Goal: Task Accomplishment & Management: Manage account settings

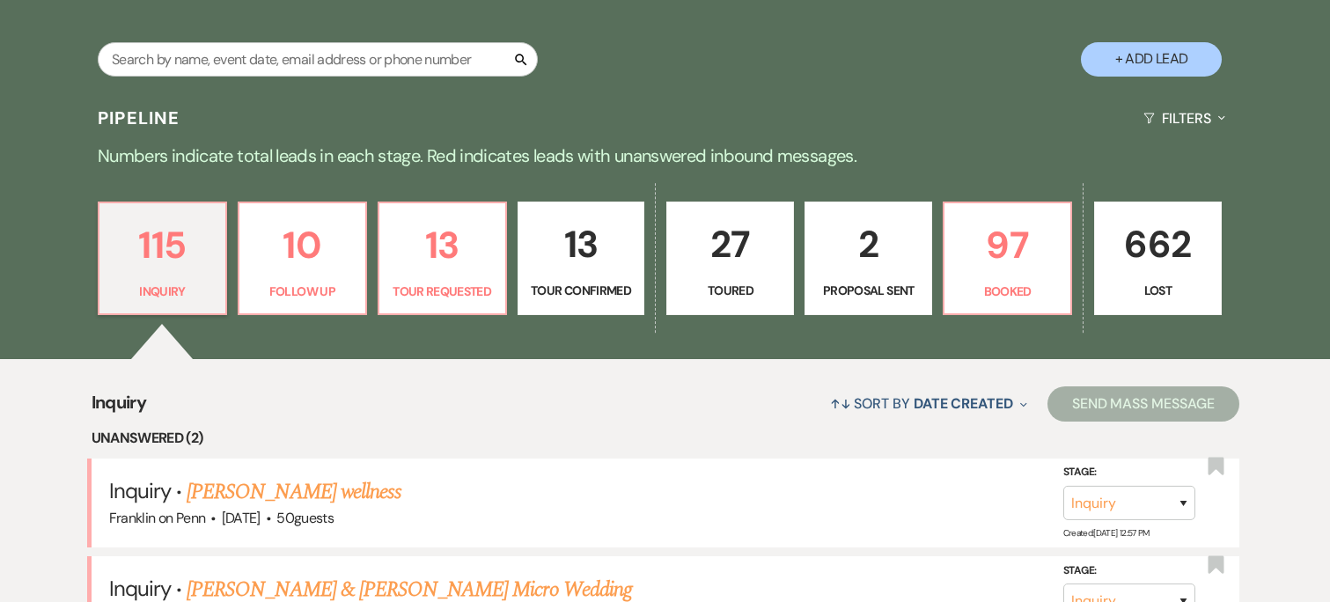
scroll to position [504, 0]
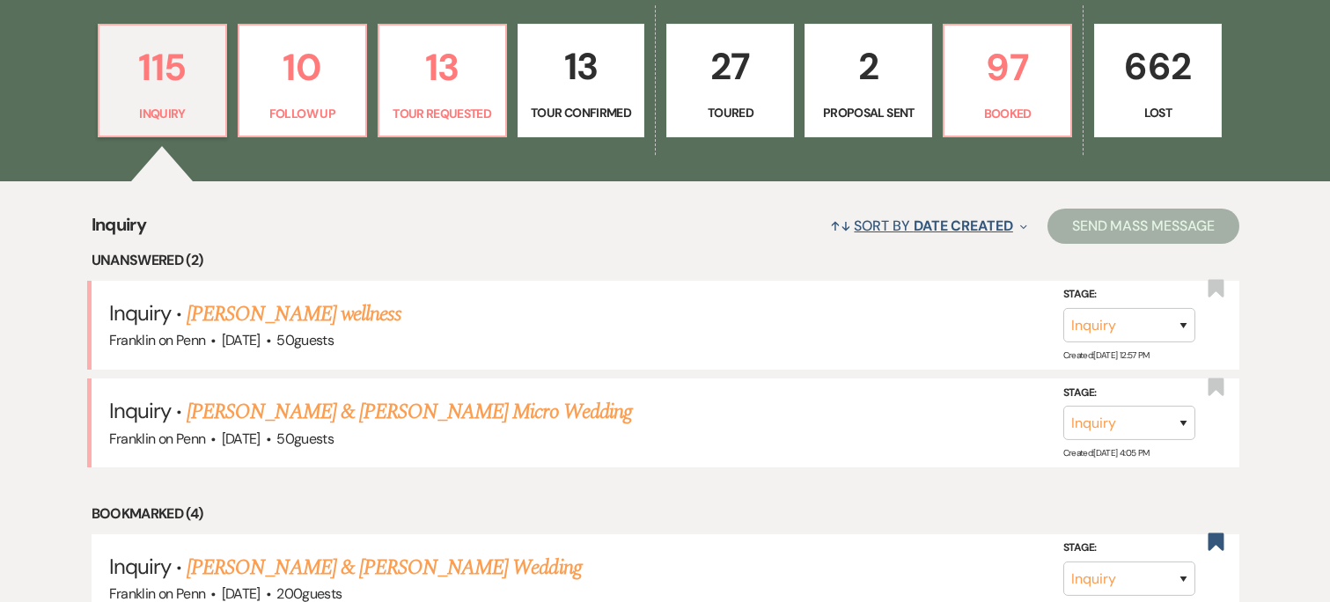
click at [991, 227] on span "Date Created" at bounding box center [962, 225] width 99 height 18
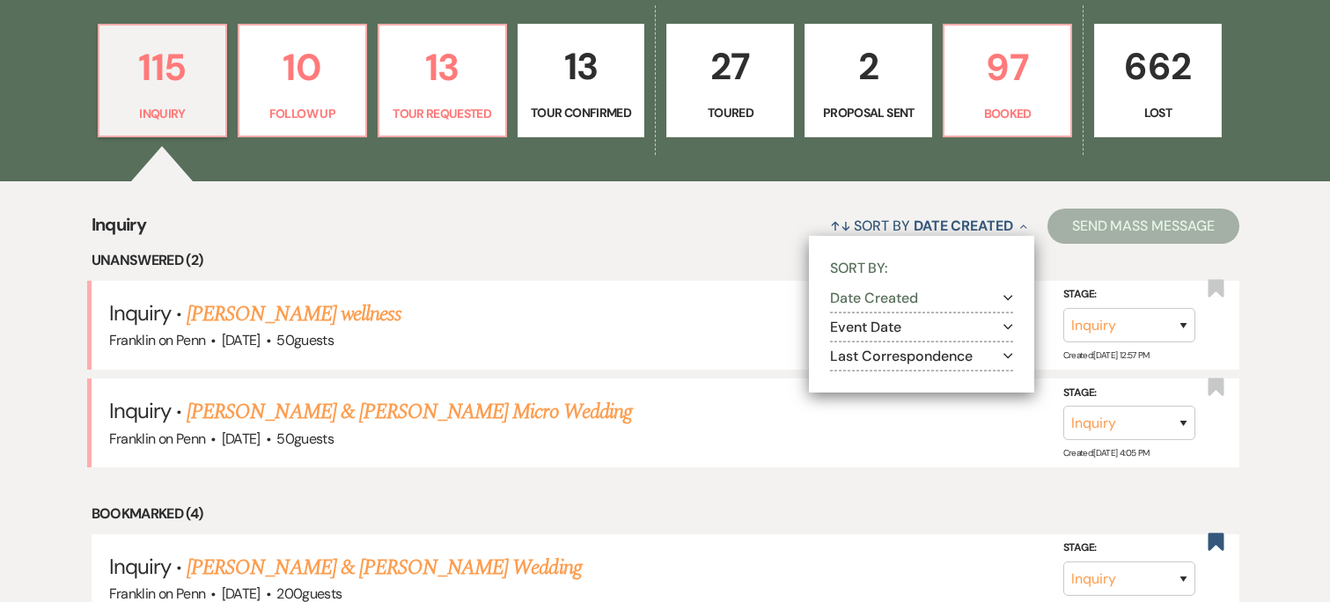
click at [1008, 353] on icon "Expand" at bounding box center [1008, 356] width 10 height 14
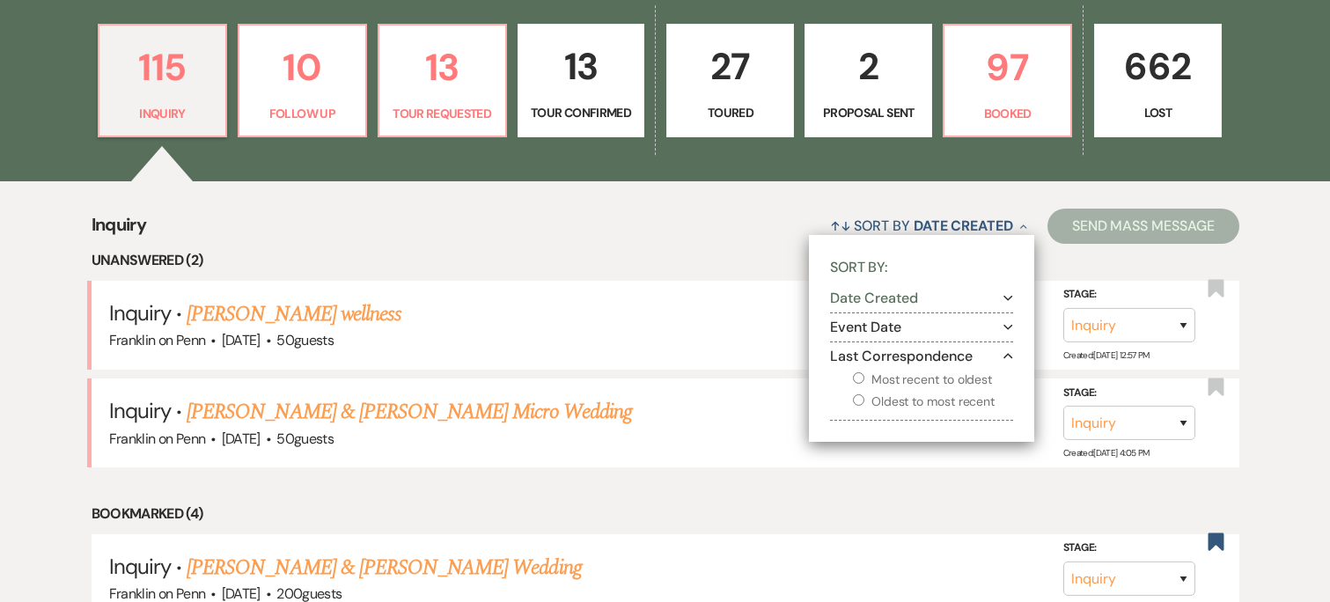
click at [874, 405] on label "Oldest to most recent" at bounding box center [933, 402] width 160 height 22
click at [864, 405] on input "Oldest to most recent" at bounding box center [858, 399] width 11 height 11
radio input "true"
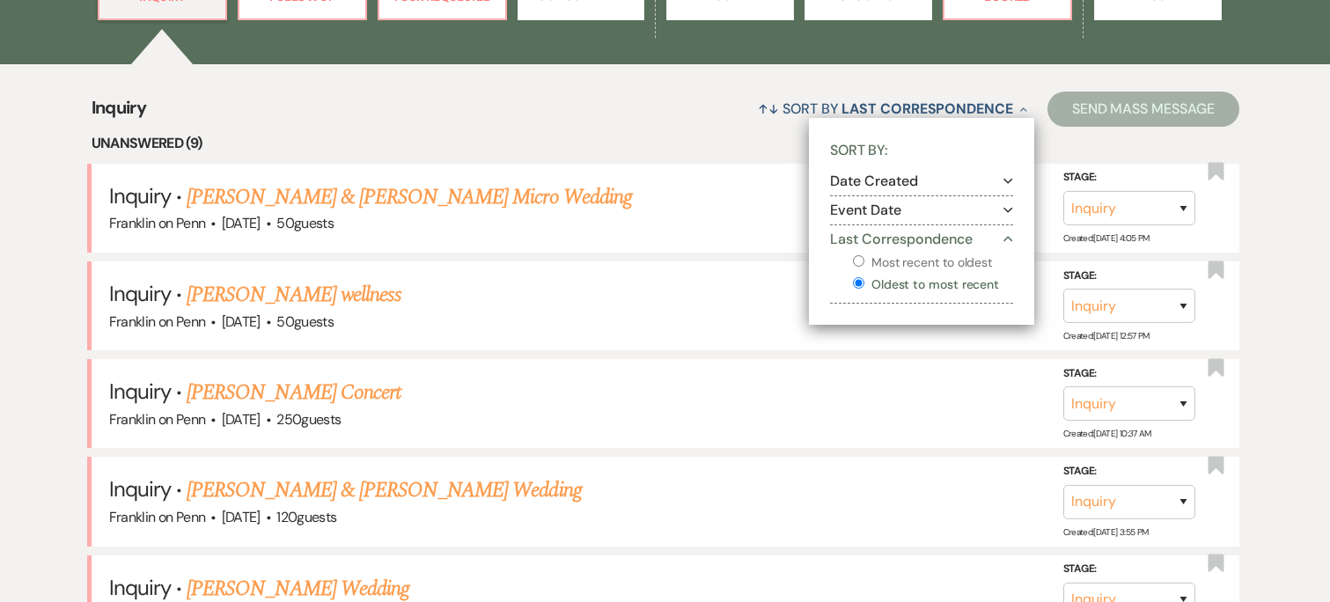
scroll to position [682, 0]
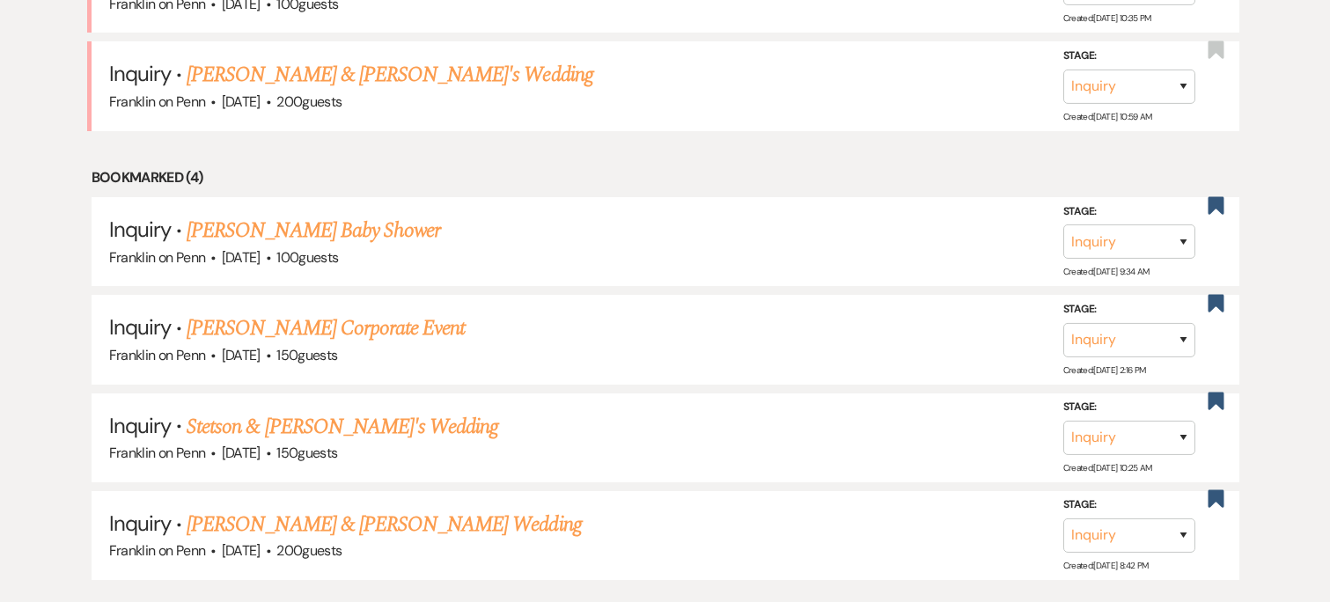
scroll to position [1603, 0]
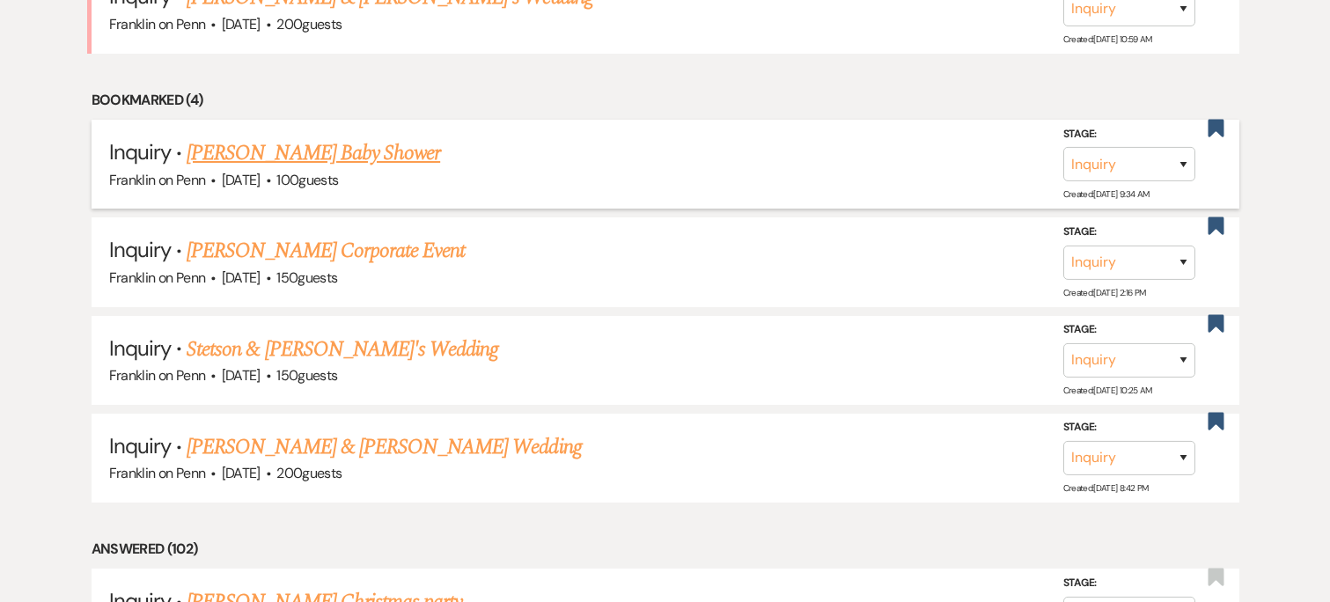
click at [392, 150] on link "Kathy Balouris's Baby Shower" at bounding box center [313, 153] width 253 height 32
click at [1221, 128] on use "button" at bounding box center [1215, 128] width 16 height 18
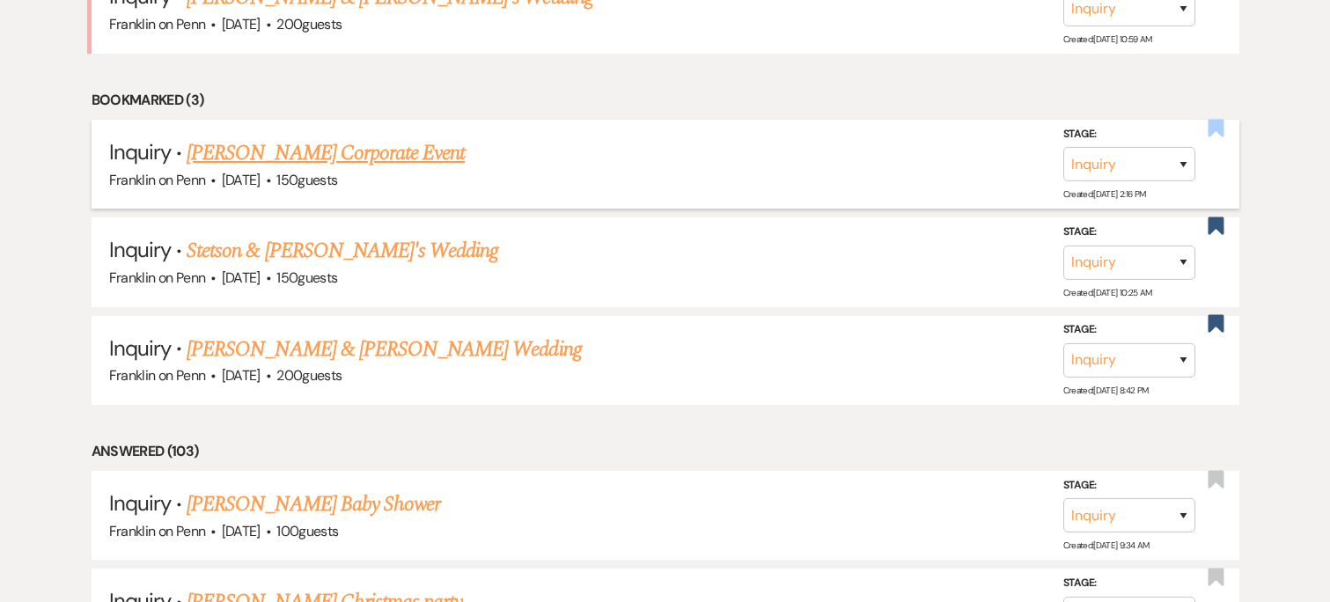
click at [1209, 130] on use "button" at bounding box center [1215, 128] width 16 height 18
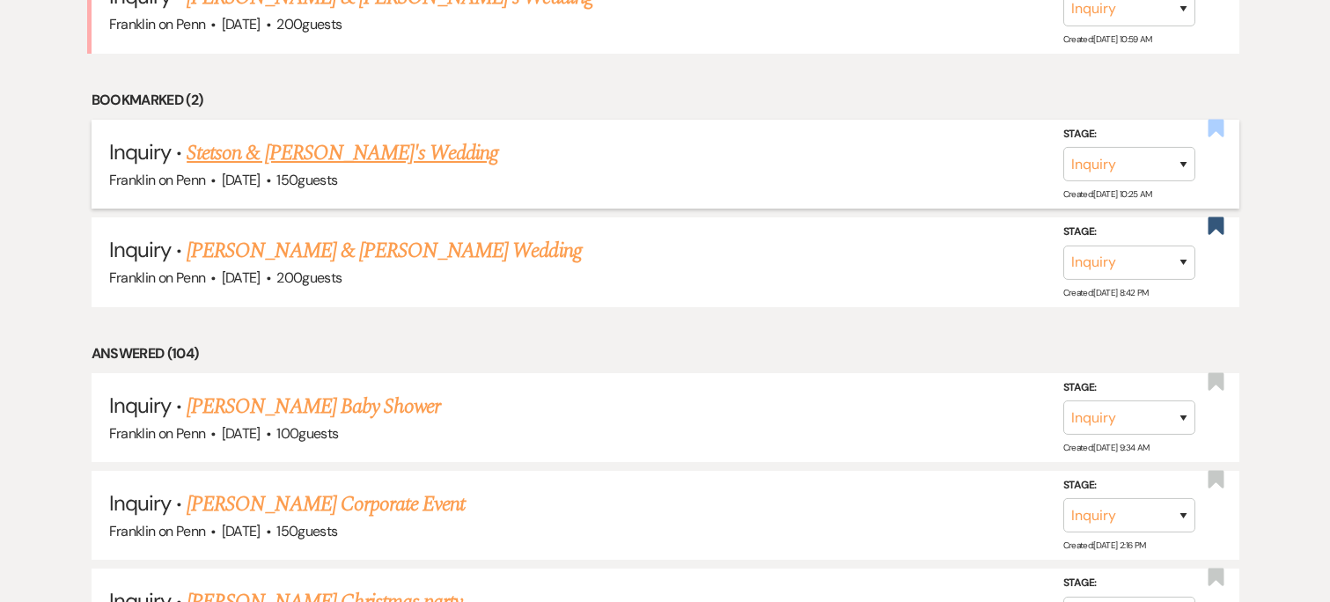
click at [1221, 126] on use "button" at bounding box center [1215, 128] width 16 height 18
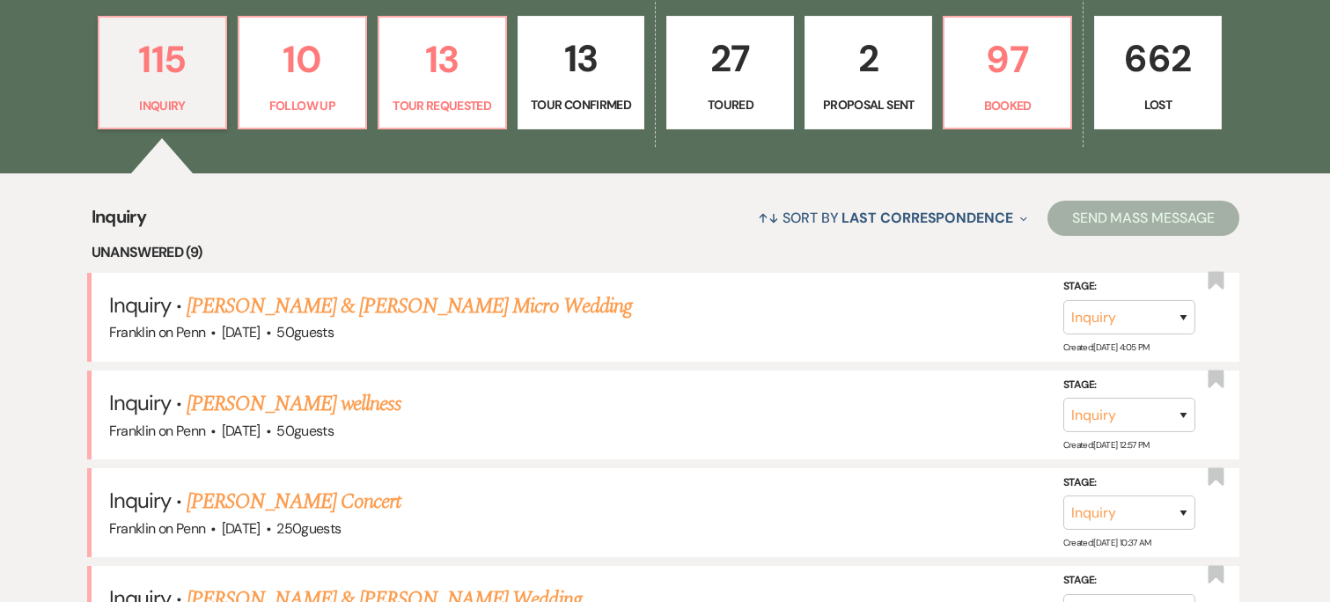
scroll to position [718, 0]
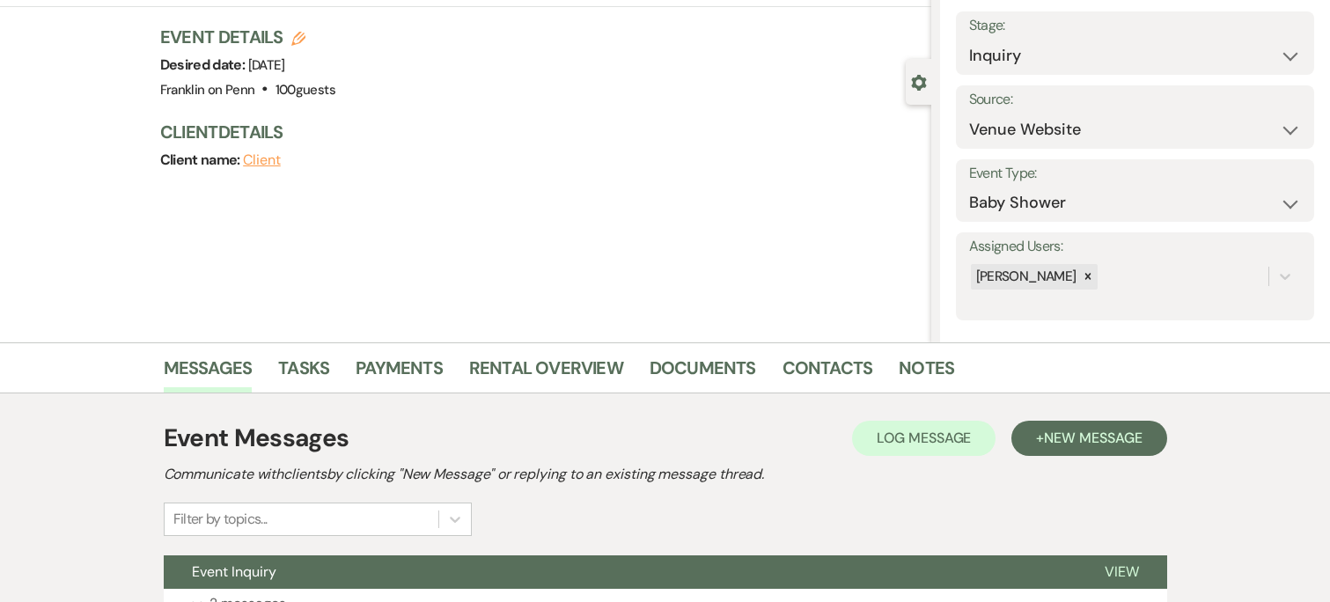
scroll to position [254, 0]
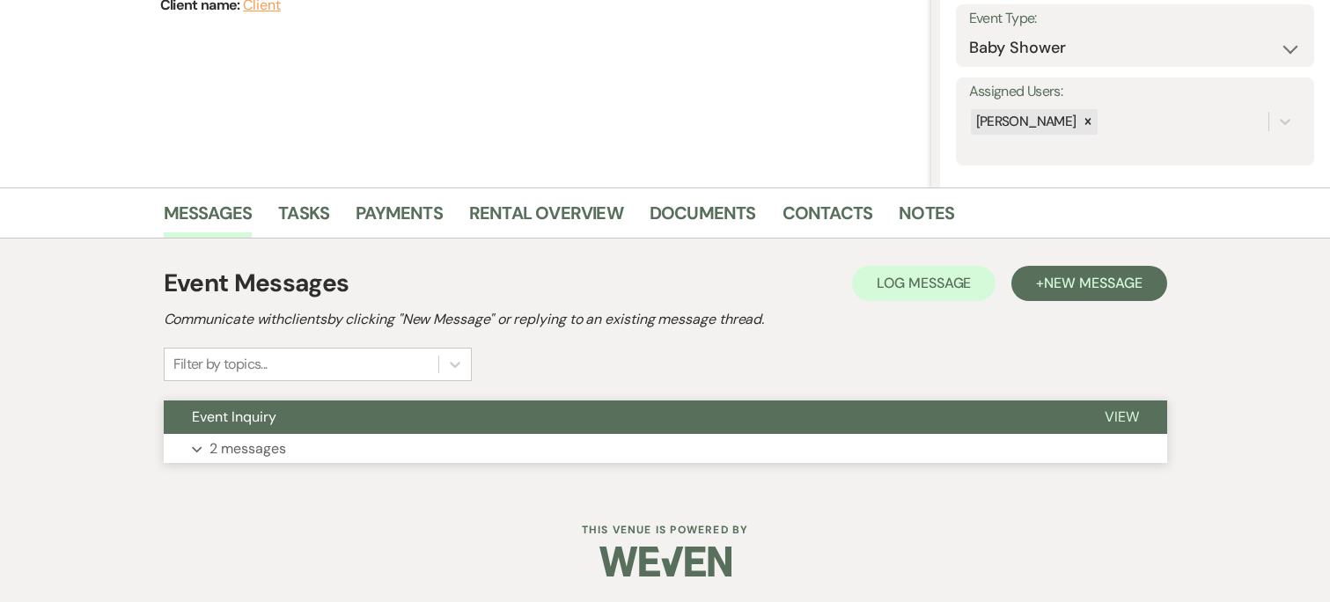
click at [498, 436] on button "Expand 2 messages" at bounding box center [665, 449] width 1003 height 30
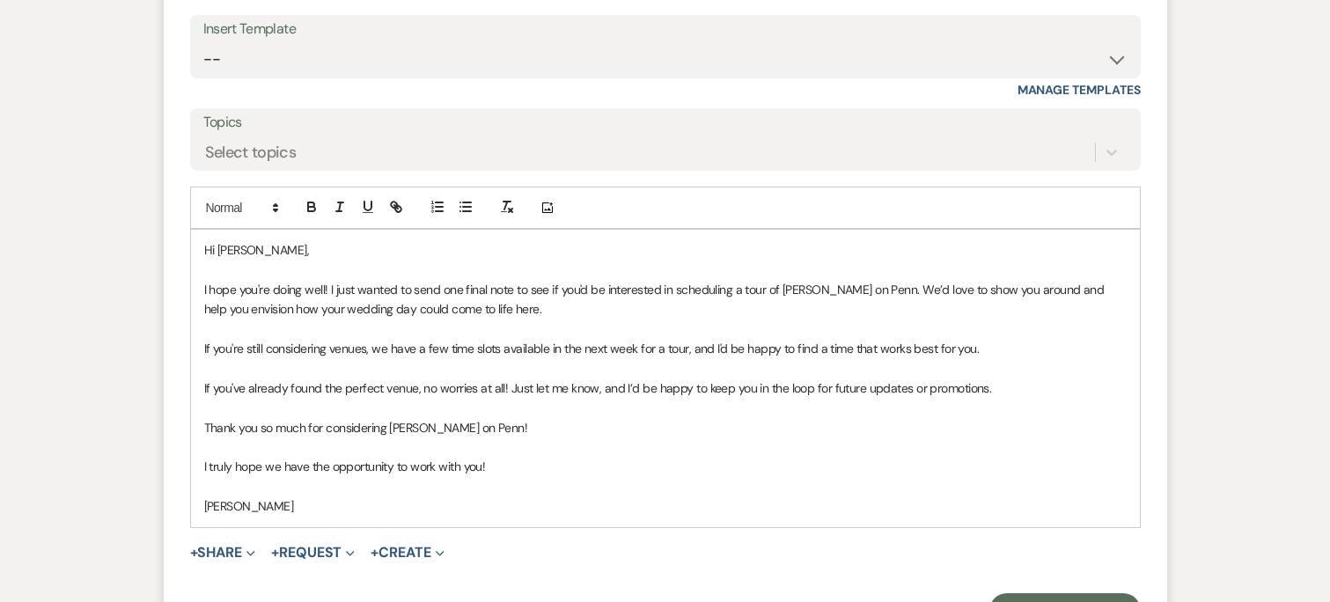
scroll to position [1737, 0]
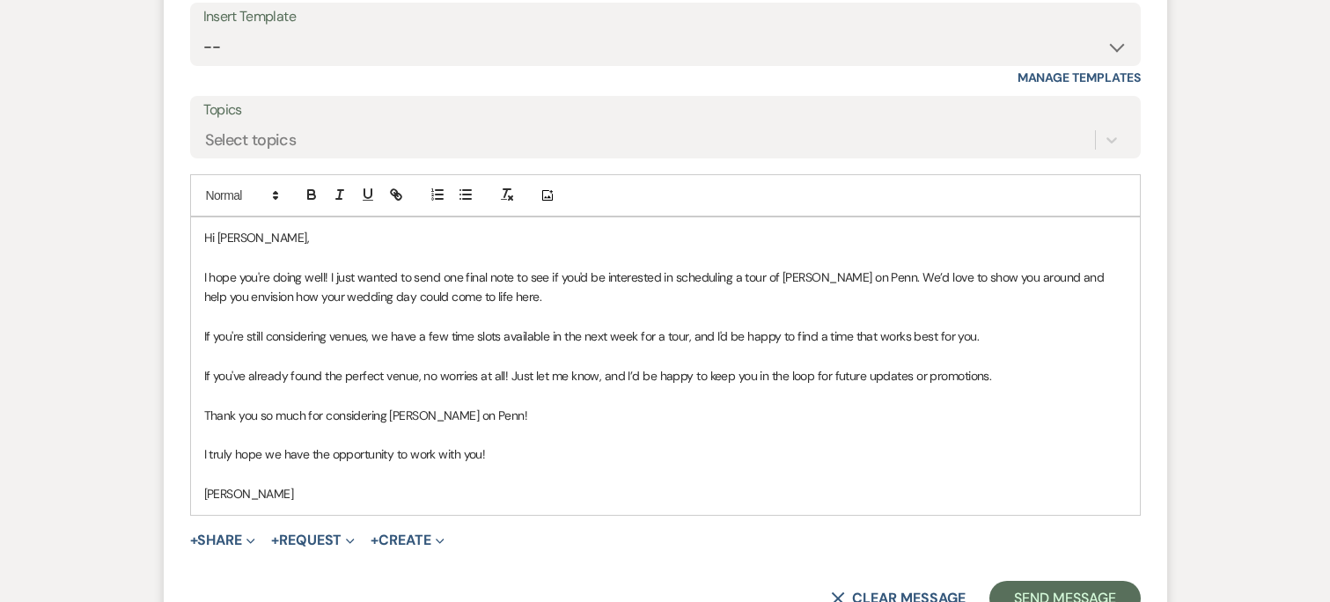
click at [362, 276] on p "I hope you're doing well! I just wanted to send one final note to see if you'd …" at bounding box center [665, 288] width 922 height 40
click at [670, 406] on p "Thank you so much for considering Franklin on Penn!" at bounding box center [665, 415] width 922 height 19
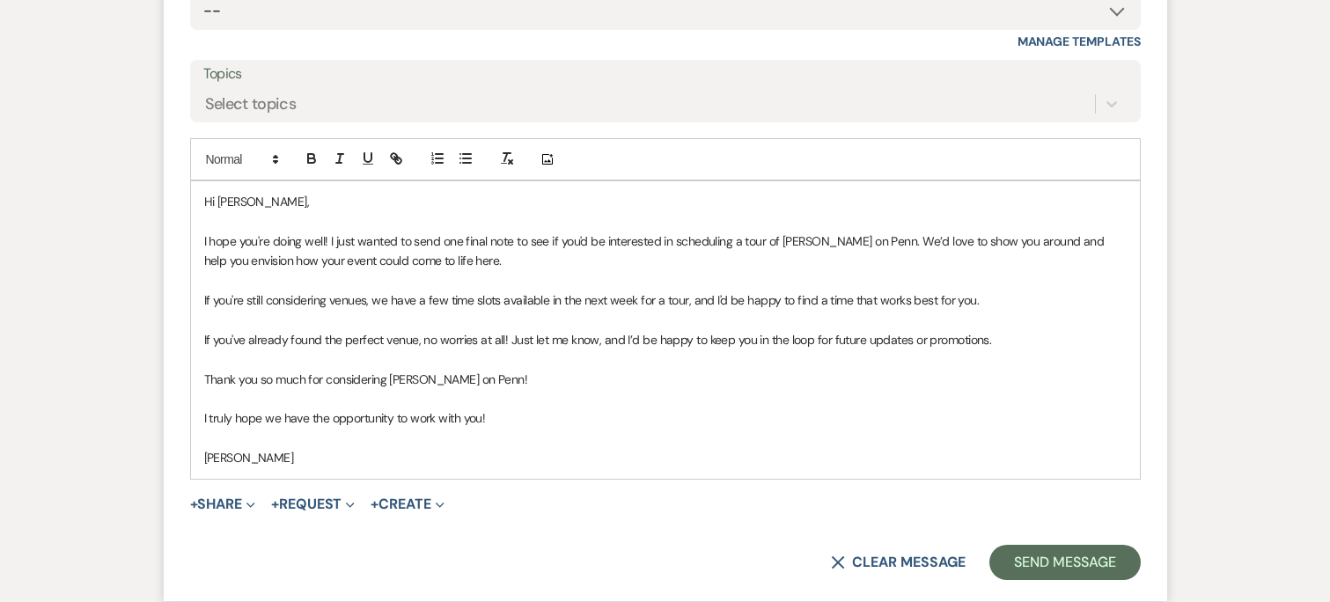
scroll to position [1800, 0]
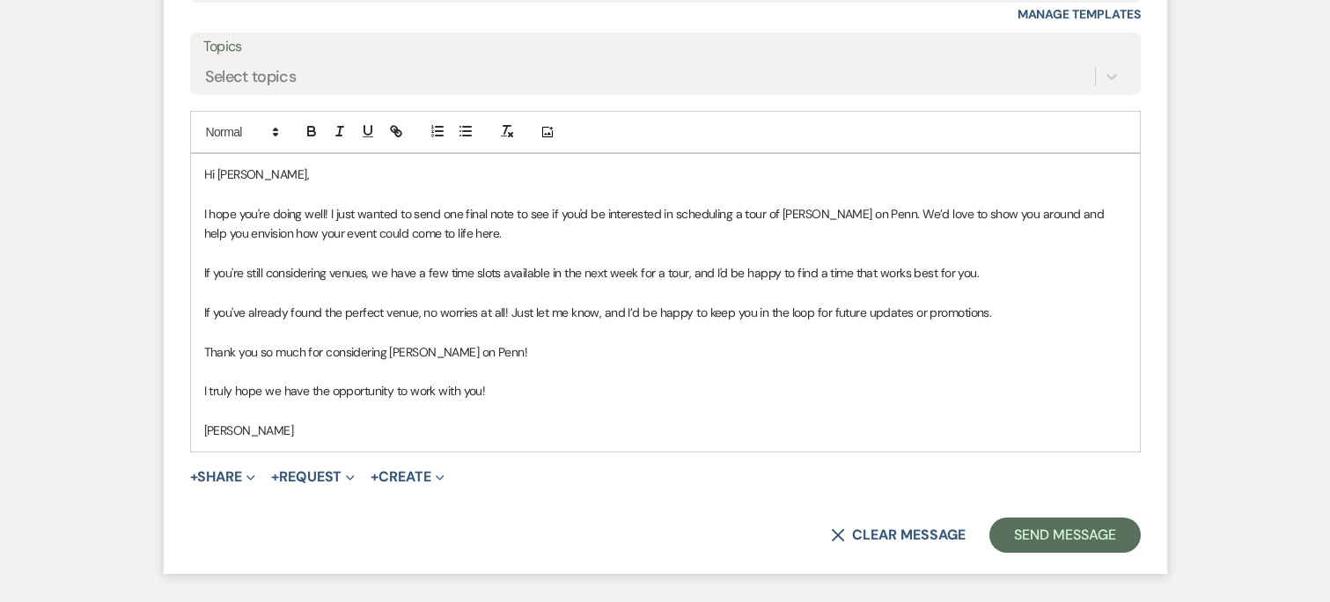
drag, startPoint x: 728, startPoint y: 194, endPoint x: 698, endPoint y: 204, distance: 31.7
click at [729, 204] on p "I hope you're doing well! I just wanted to send one final note to see if you'd …" at bounding box center [665, 224] width 922 height 40
click at [604, 214] on p "I hope you're doing well! I just wanted to send one final note to see if you'd …" at bounding box center [665, 224] width 922 height 40
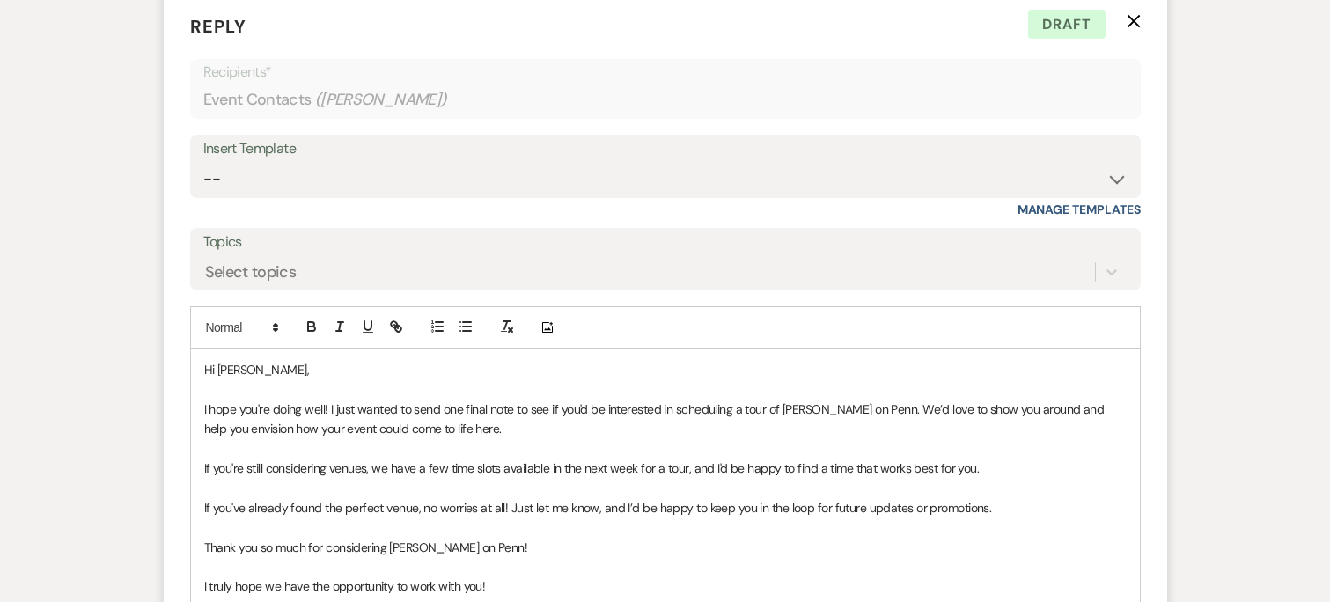
scroll to position [1651, 0]
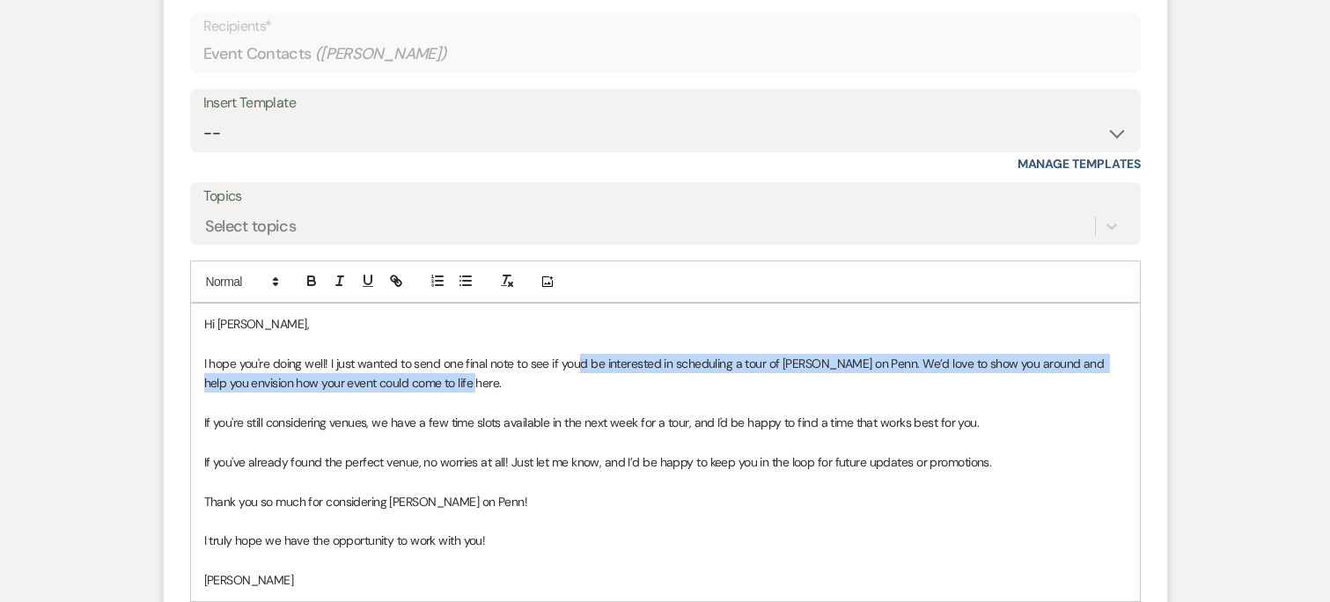
drag, startPoint x: 613, startPoint y: 362, endPoint x: 579, endPoint y: 341, distance: 40.3
click at [579, 354] on p "I hope you're doing well! I just wanted to send one final note to see if you'd …" at bounding box center [665, 374] width 922 height 40
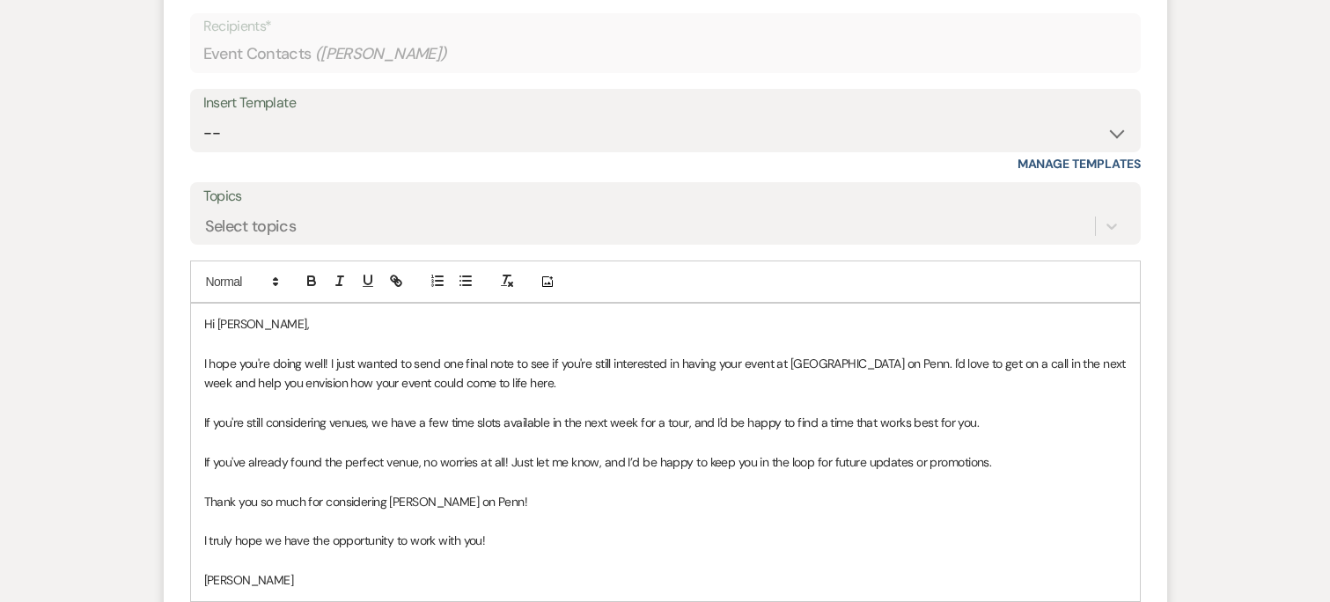
click at [507, 413] on p "If you're still considering venues, we have a few time slots available in the n…" at bounding box center [665, 422] width 922 height 19
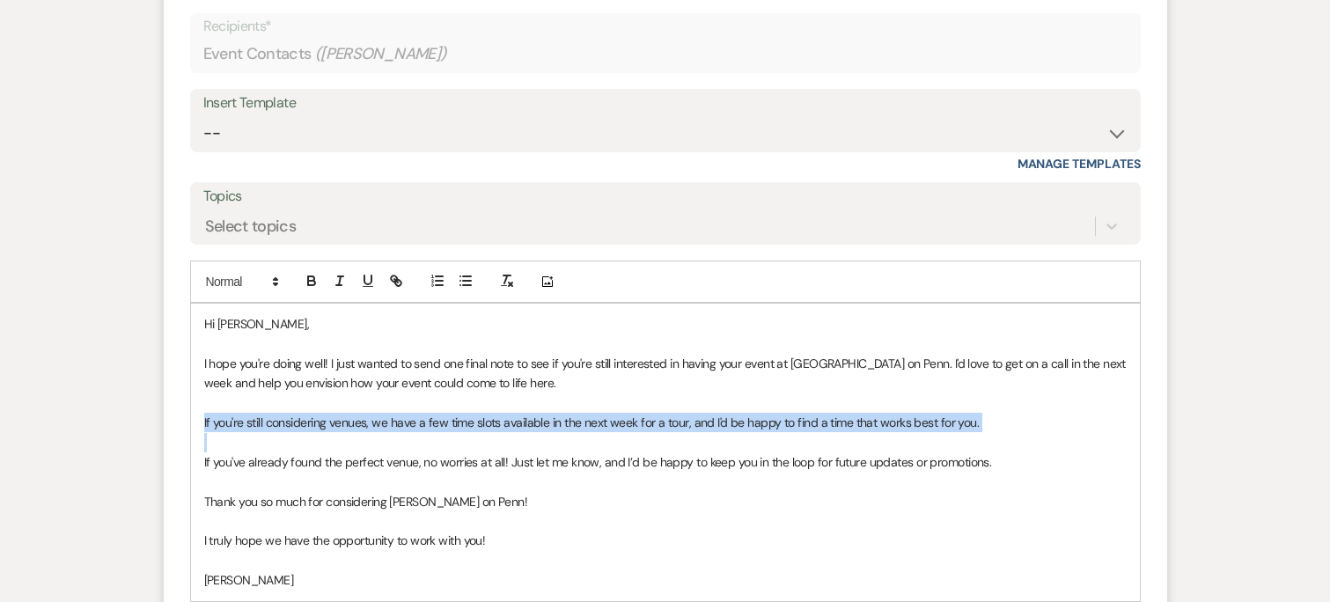
click at [507, 413] on p "If you're still considering venues, we have a few time slots available in the n…" at bounding box center [665, 422] width 922 height 19
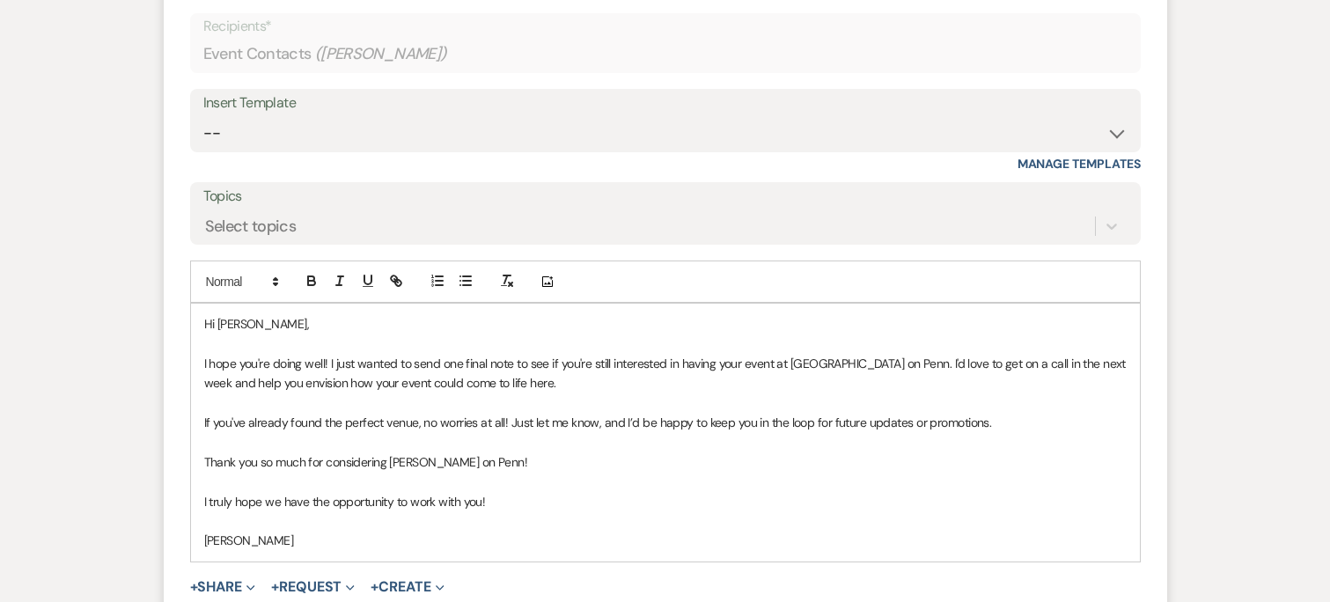
click at [424, 413] on p "If you've already found the perfect venue, no worries at all! Just let me know,…" at bounding box center [665, 422] width 922 height 19
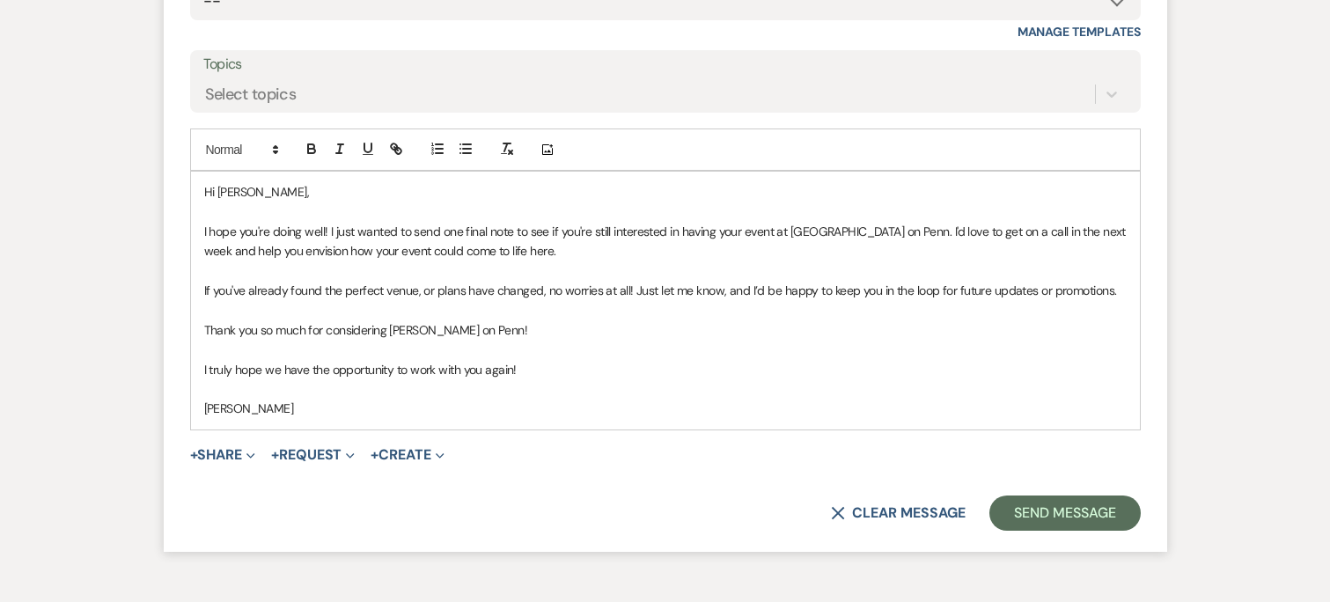
scroll to position [1872, 0]
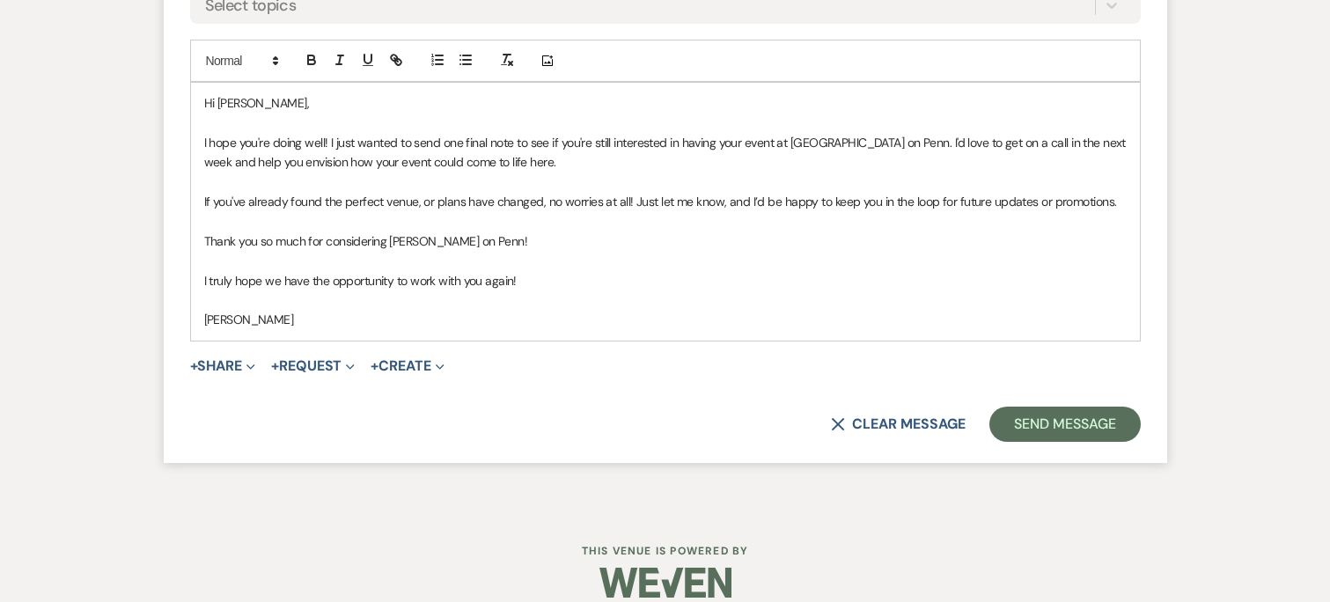
click at [593, 231] on p "Thank you so much for considering Franklin on Penn!" at bounding box center [665, 240] width 922 height 19
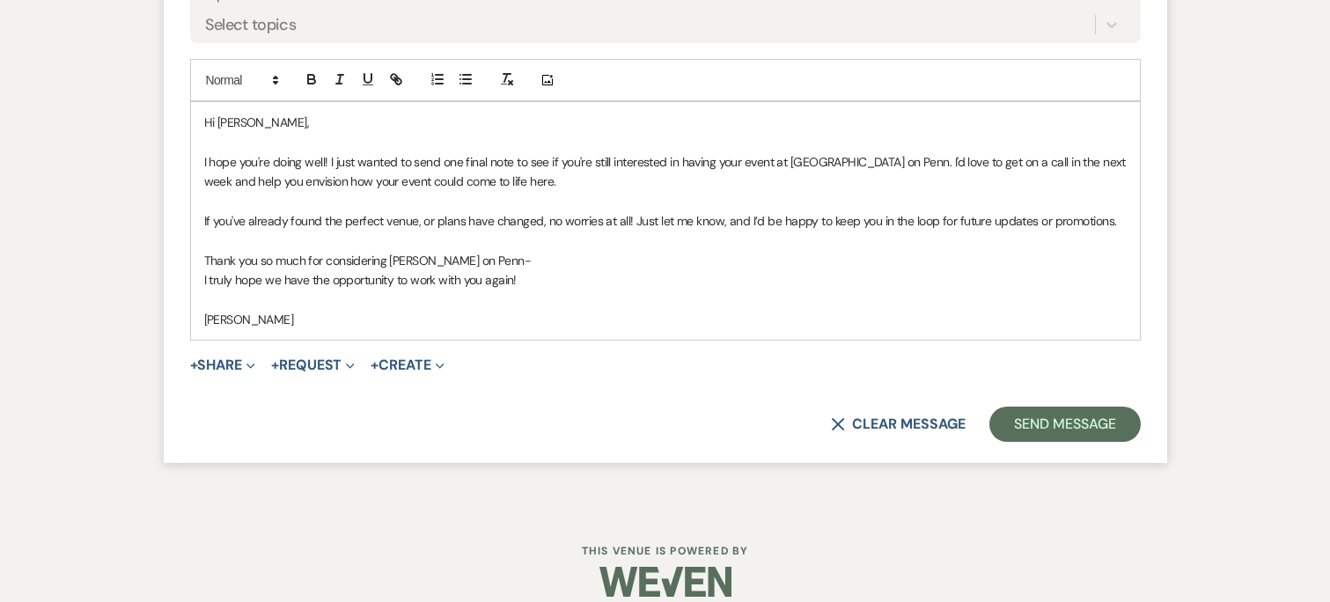
scroll to position [1833, 0]
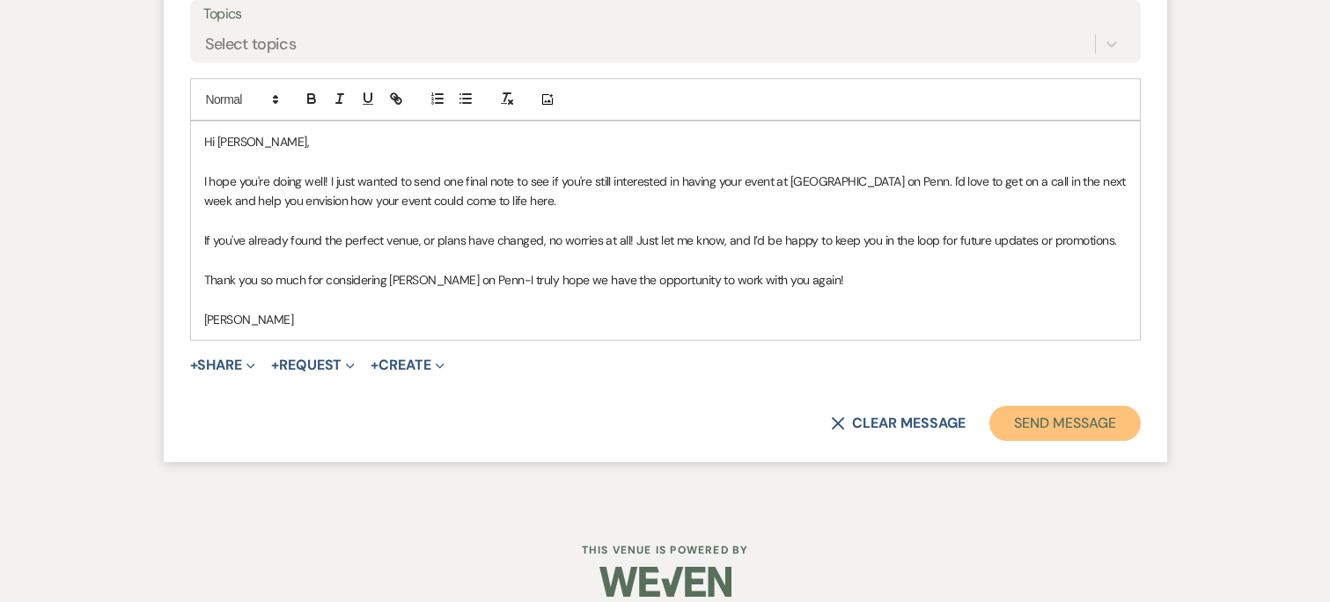
click at [1046, 407] on button "Send Message" at bounding box center [1064, 423] width 150 height 35
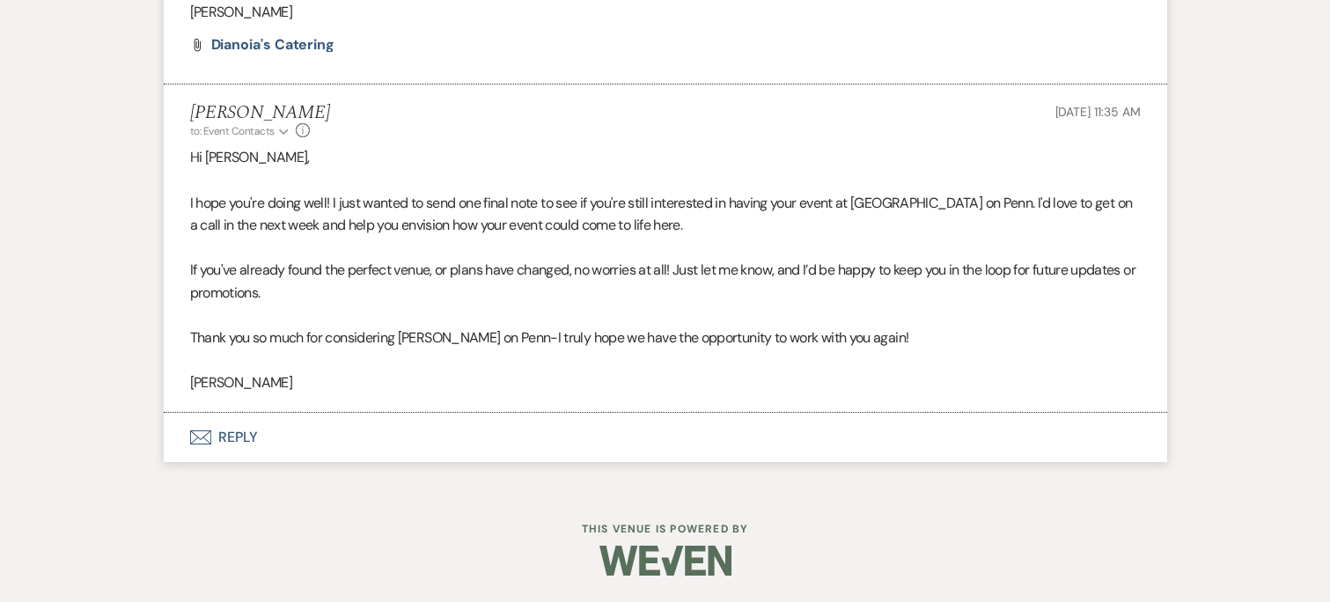
scroll to position [1490, 0]
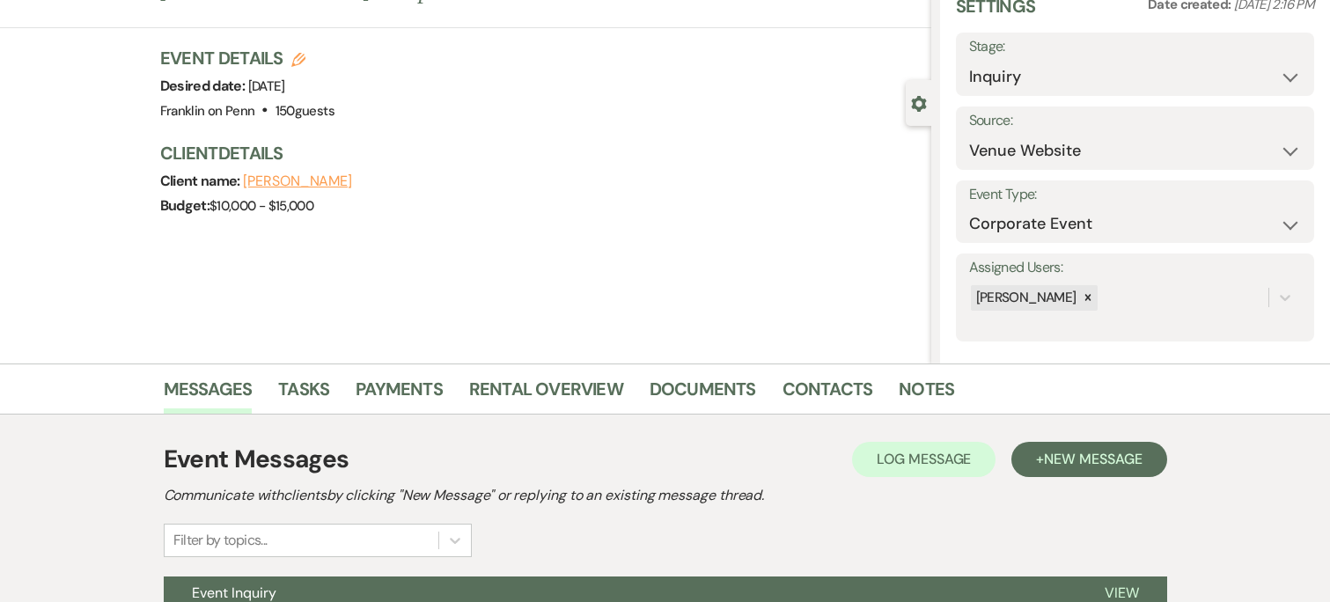
scroll to position [254, 0]
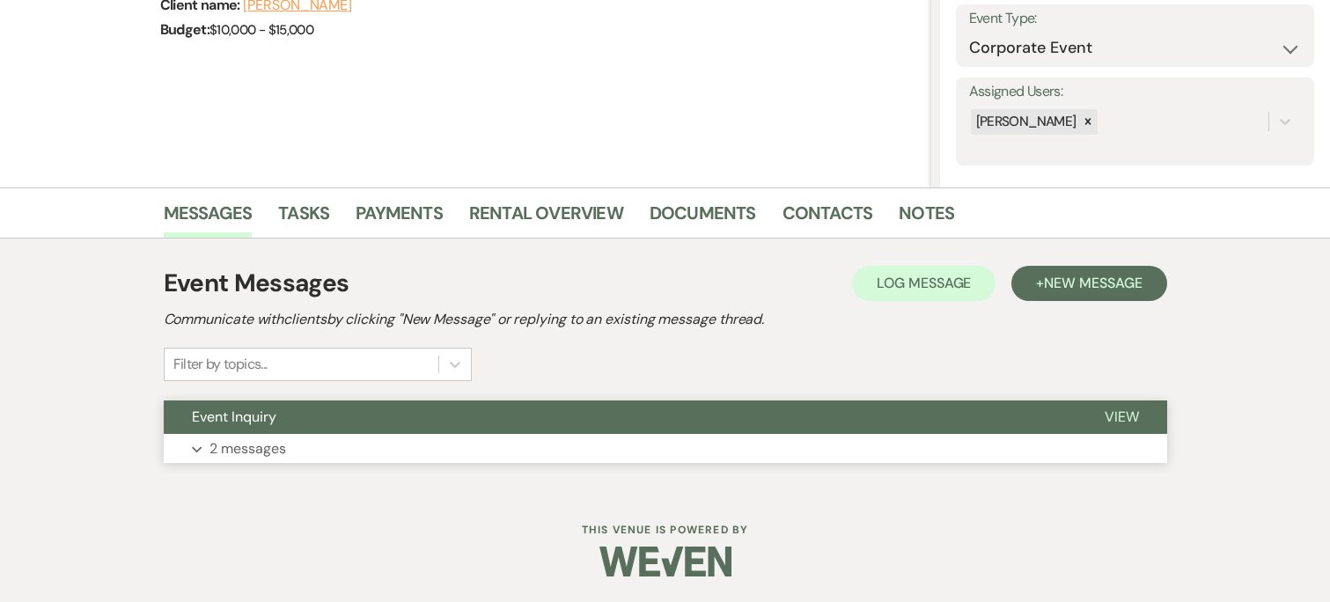
click at [564, 450] on button "Expand 2 messages" at bounding box center [665, 449] width 1003 height 30
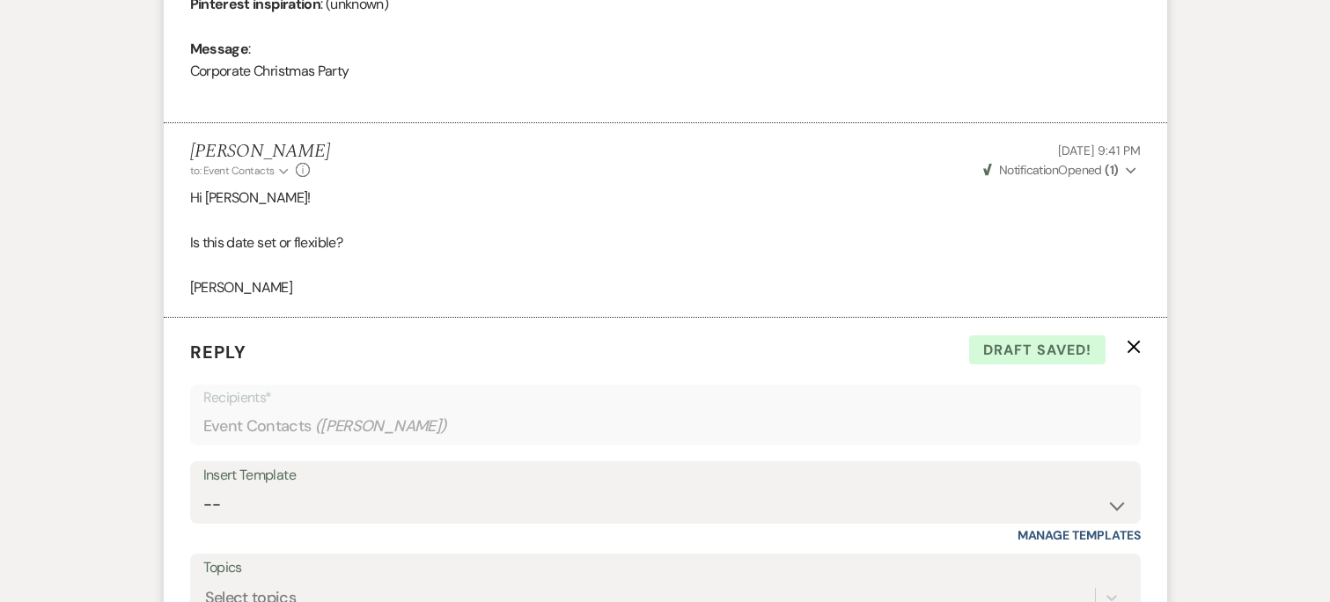
scroll to position [1337, 0]
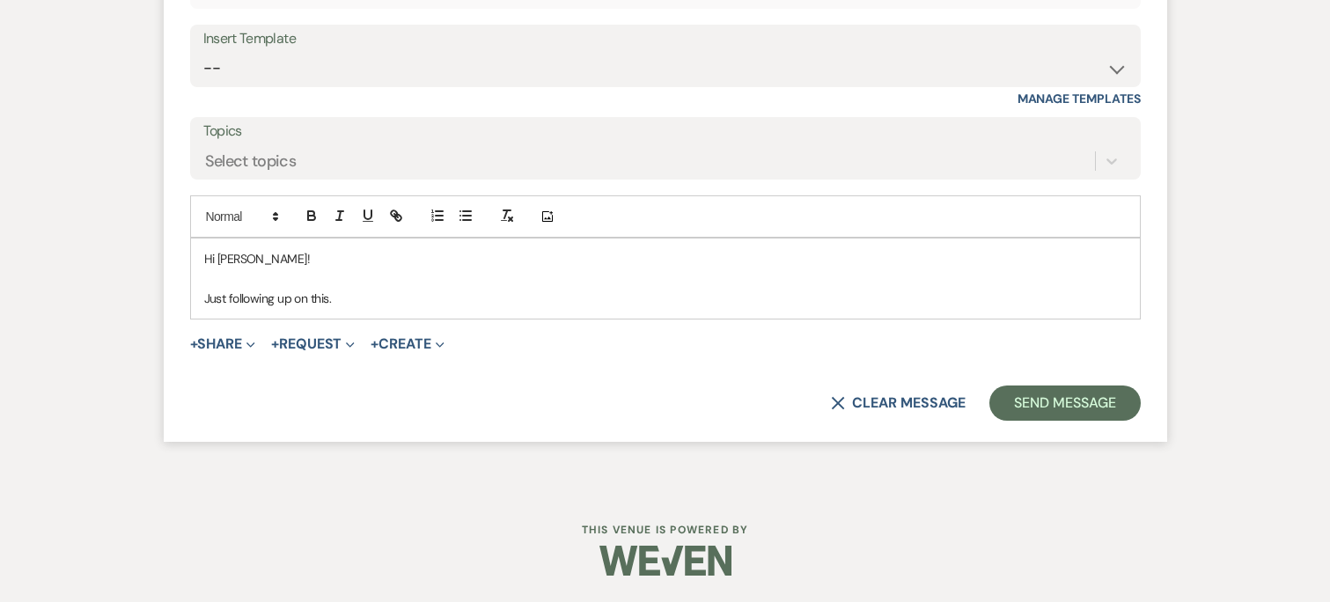
click at [570, 297] on p "Just following up on this." at bounding box center [665, 298] width 922 height 19
click at [586, 304] on p "Just following up on this." at bounding box center [665, 298] width 922 height 19
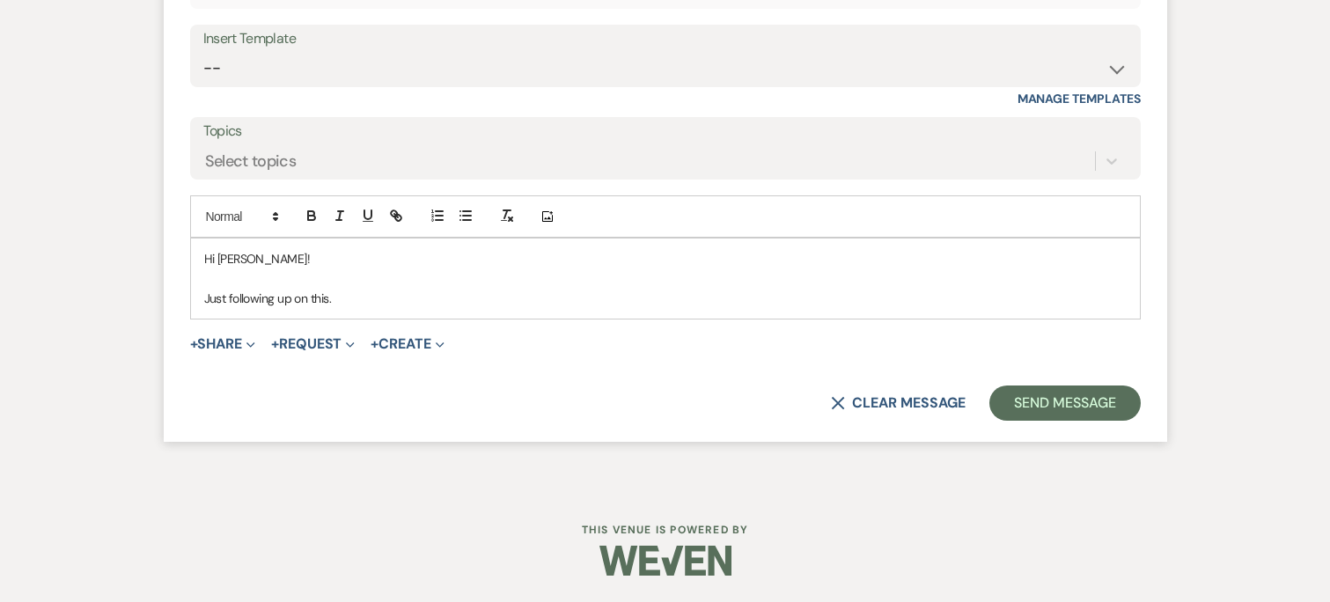
click at [561, 297] on p "Just following up on this." at bounding box center [665, 298] width 922 height 19
drag, startPoint x: 399, startPoint y: 306, endPoint x: 155, endPoint y: 234, distance: 254.2
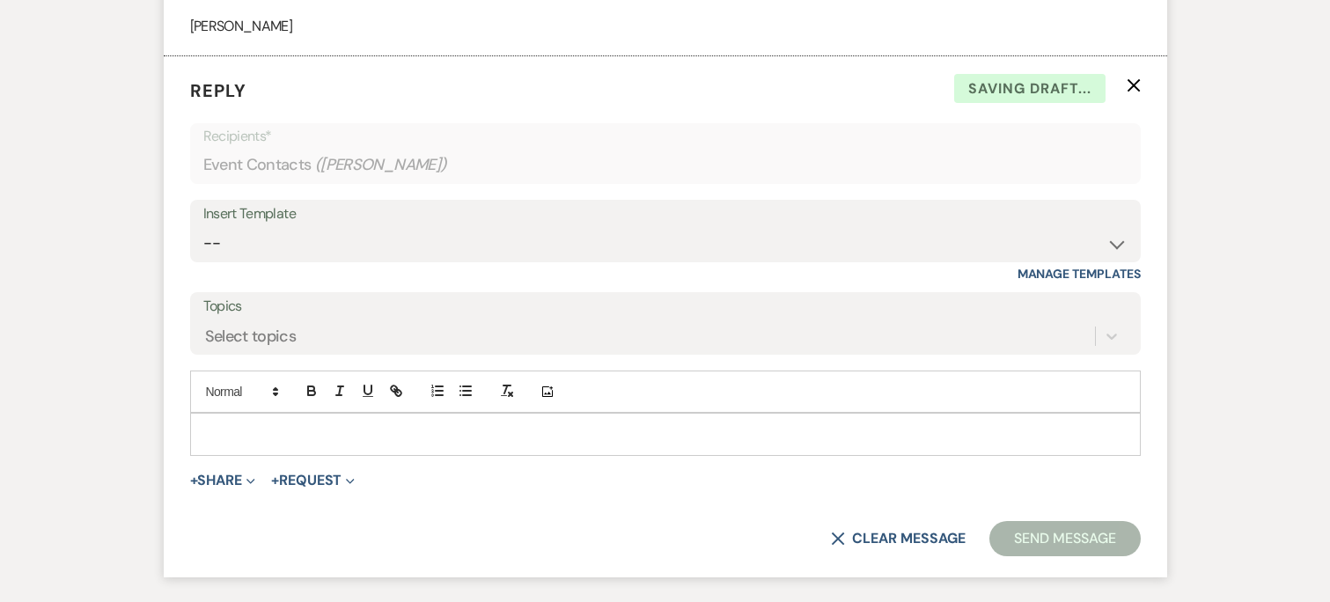
scroll to position [1149, 0]
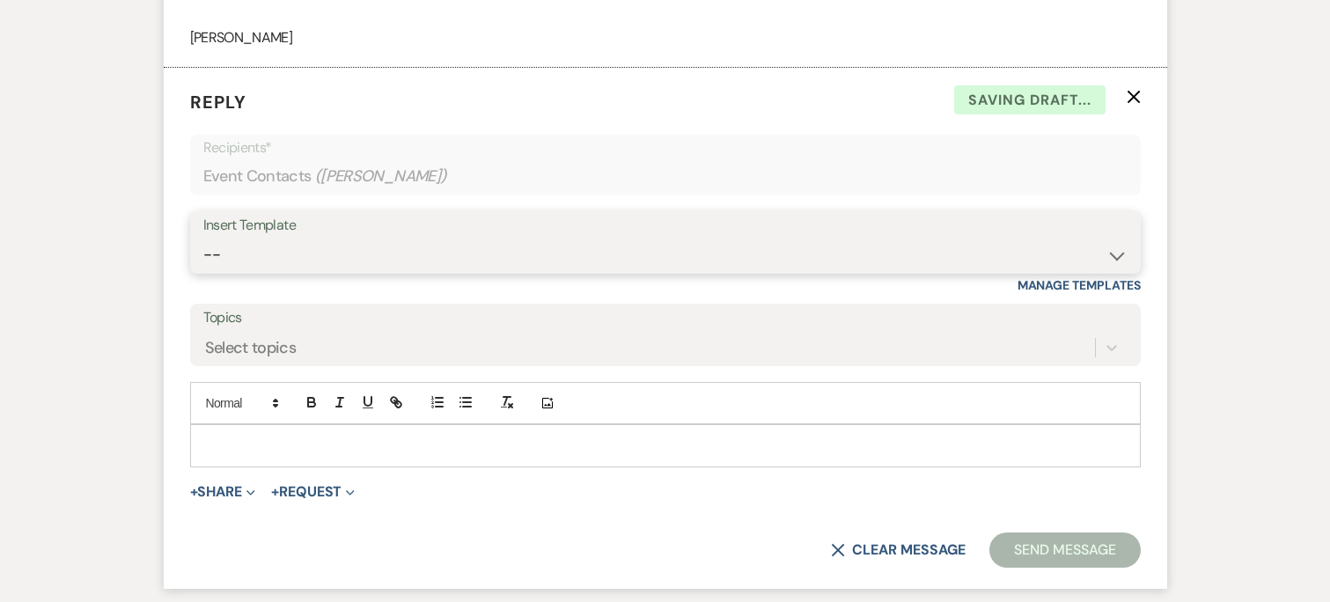
click at [256, 246] on select "-- Weven Planning Portal Introduction (Booked Events) Initial Inquiry Response …" at bounding box center [665, 255] width 924 height 34
click at [323, 250] on select "-- Weven Planning Portal Introduction (Booked Events) Initial Inquiry Response …" at bounding box center [665, 255] width 924 height 34
select select "4480"
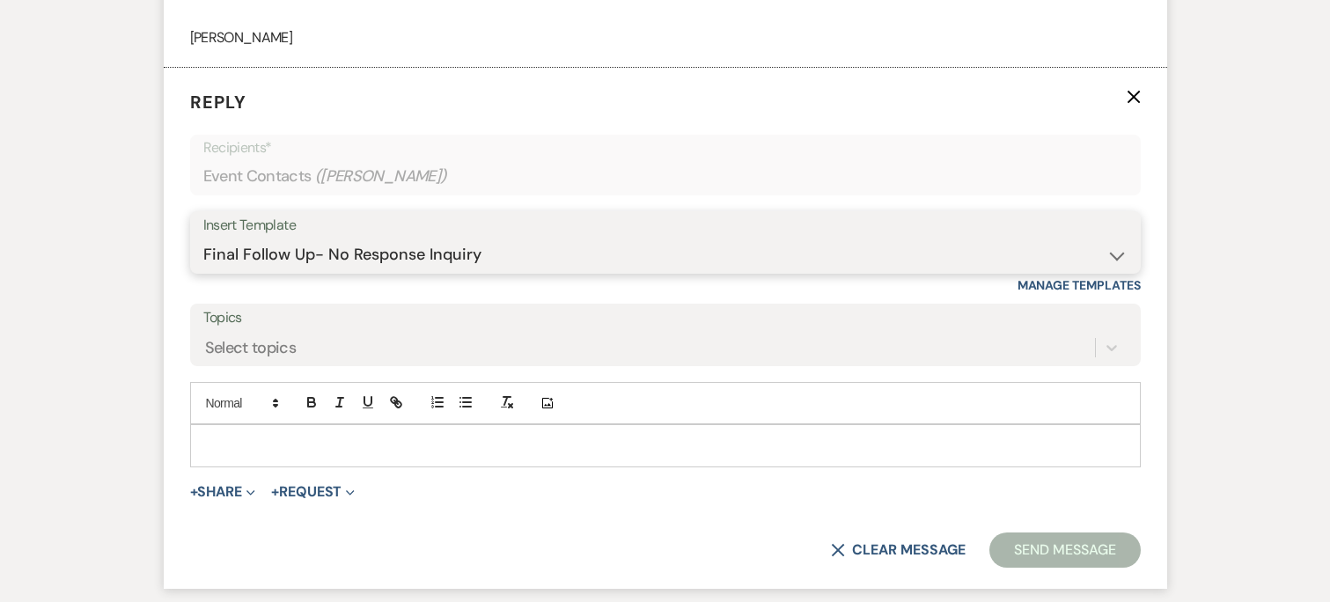
click at [203, 238] on select "-- Weven Planning Portal Introduction (Booked Events) Initial Inquiry Response …" at bounding box center [665, 255] width 924 height 34
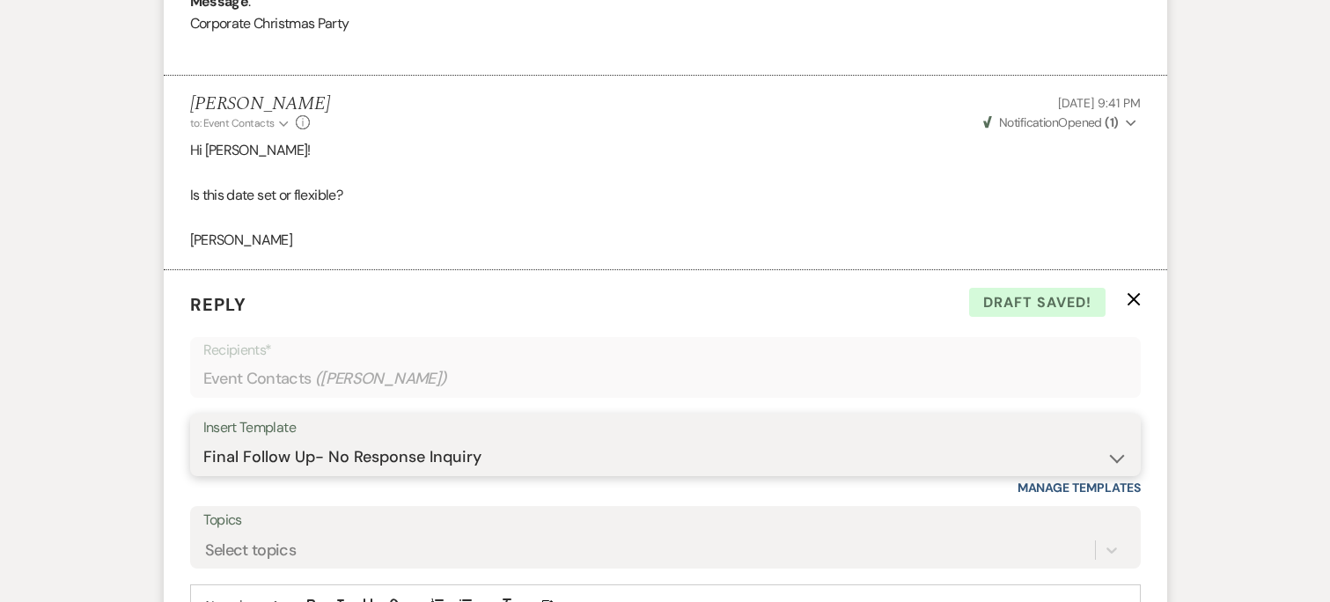
scroll to position [1420, 0]
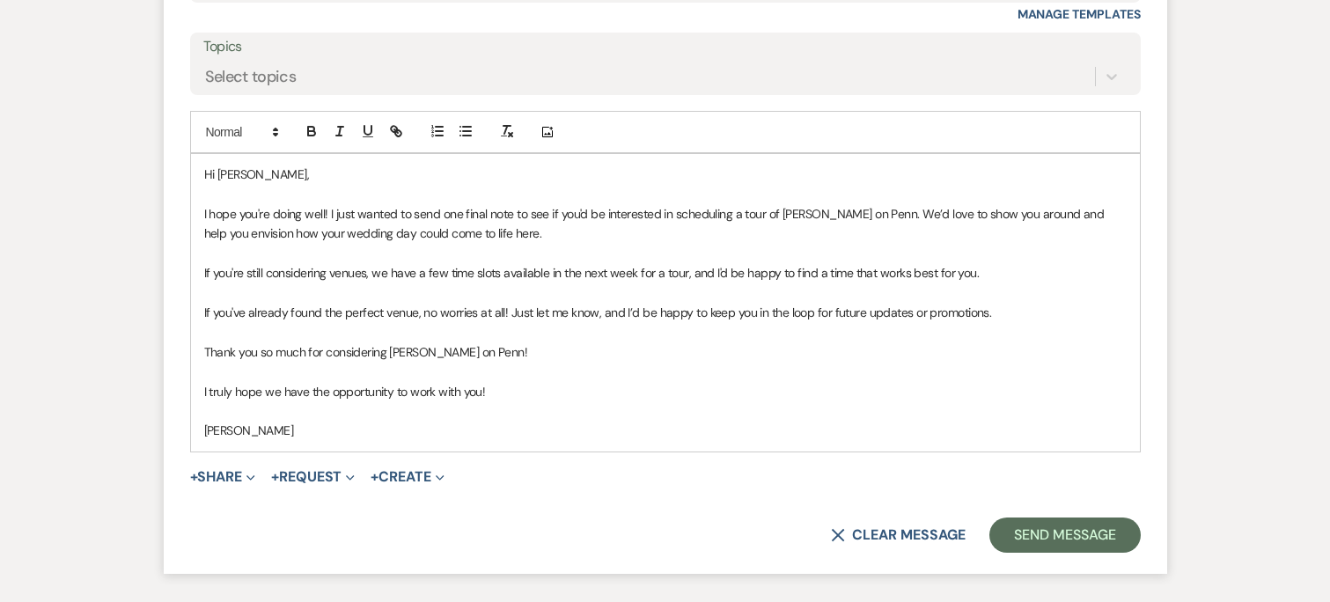
click at [499, 376] on p at bounding box center [665, 371] width 922 height 19
click at [294, 202] on p at bounding box center [665, 194] width 922 height 19
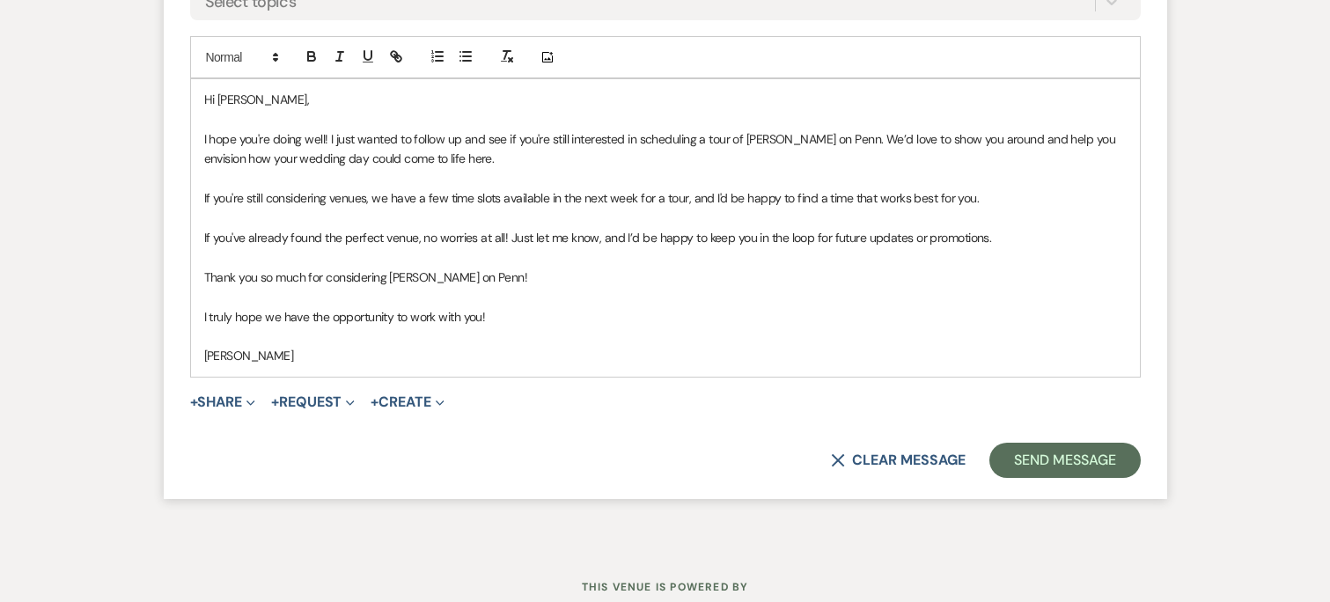
scroll to position [1496, 0]
click at [648, 158] on p "I hope you're doing well! I just wanted to follow up and see if you're still in…" at bounding box center [665, 148] width 922 height 40
click at [912, 143] on p "I hope you're doing well! I just wanted to follow up and see if you're still in…" at bounding box center [665, 148] width 922 height 40
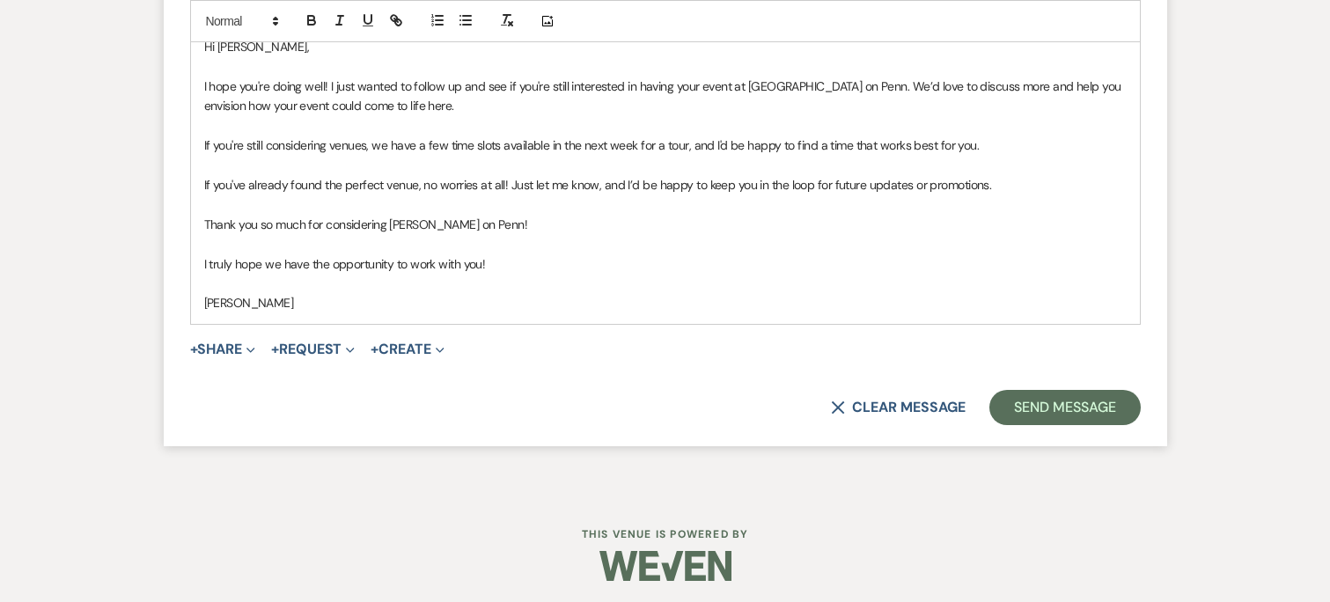
scroll to position [1553, 0]
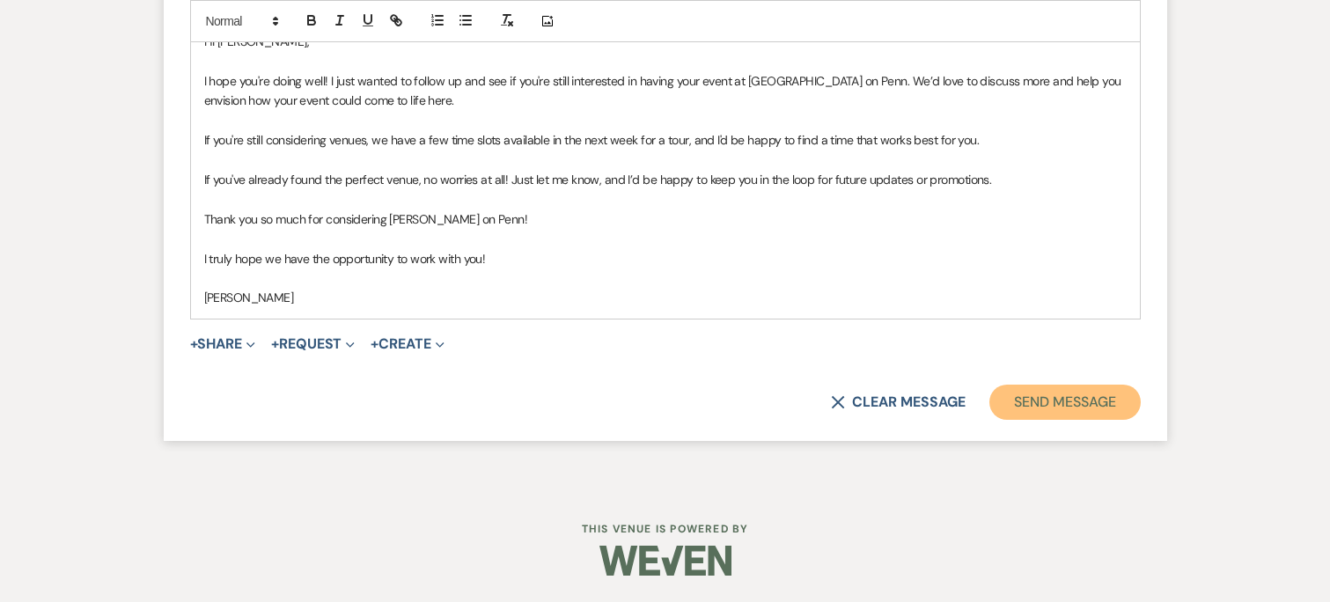
click at [1078, 402] on button "Send Message" at bounding box center [1064, 402] width 150 height 35
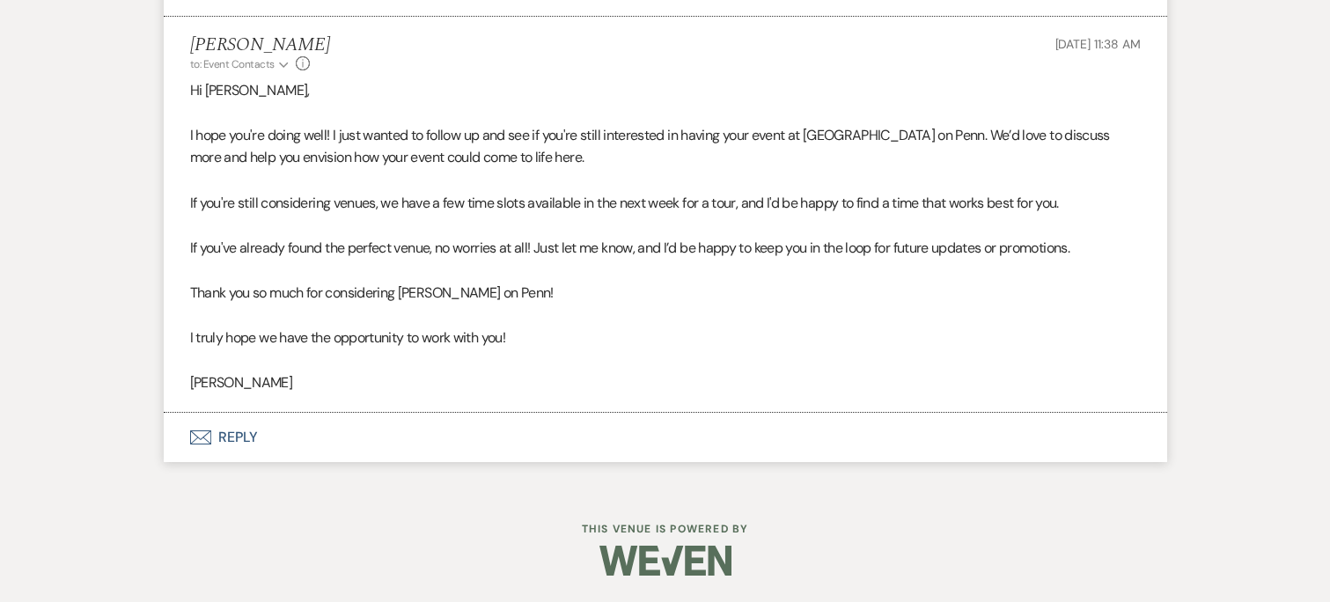
scroll to position [1199, 0]
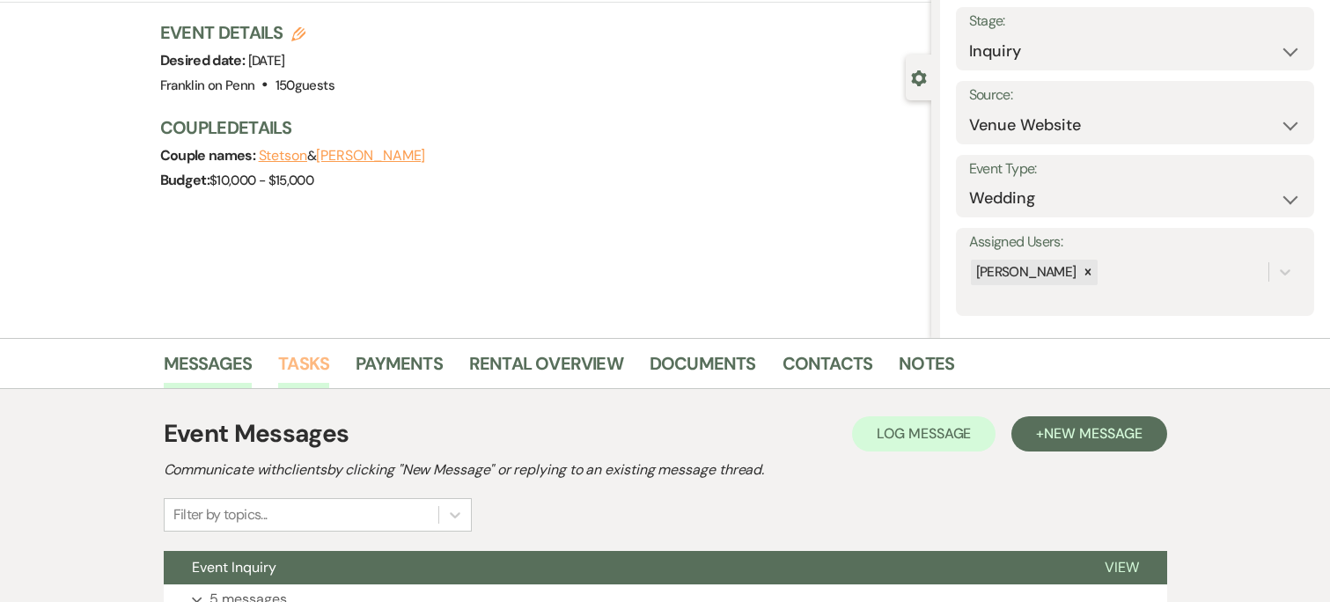
scroll to position [254, 0]
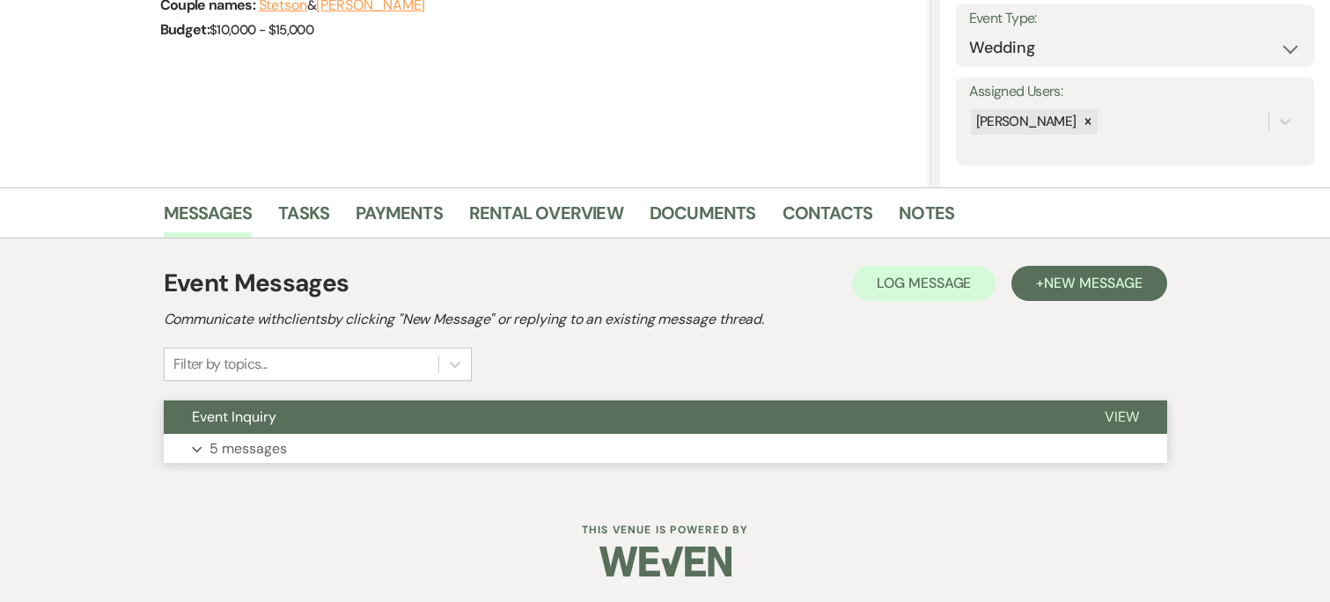
click at [502, 406] on button "Event Inquiry" at bounding box center [620, 416] width 913 height 33
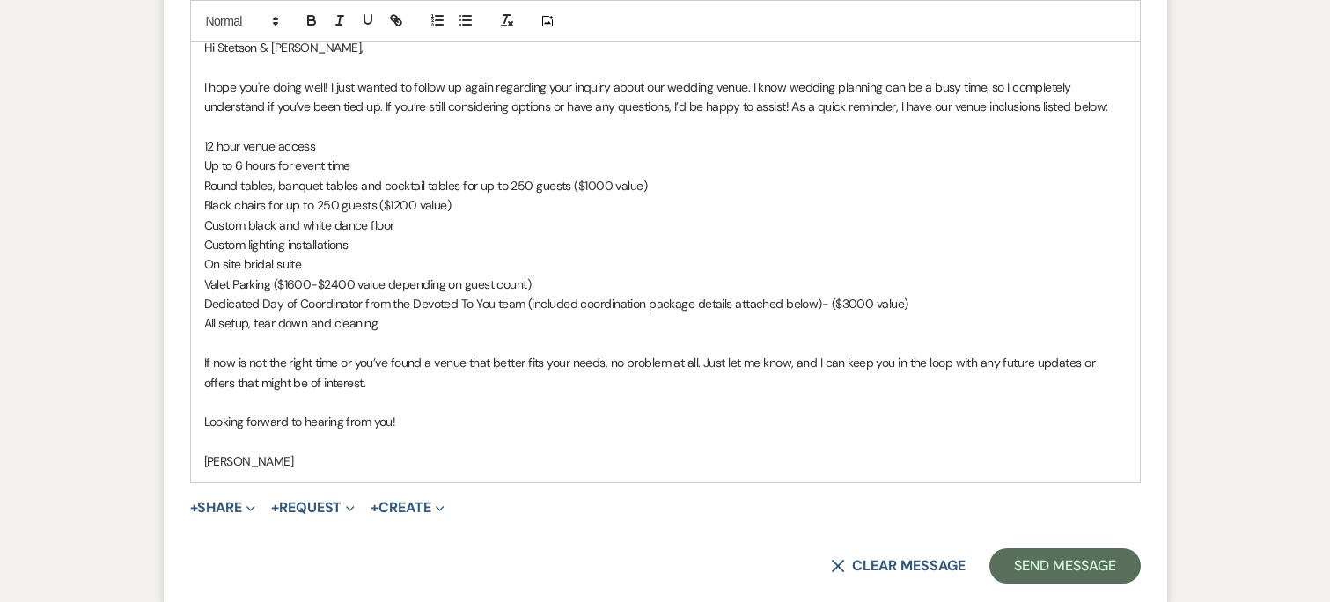
scroll to position [3313, 0]
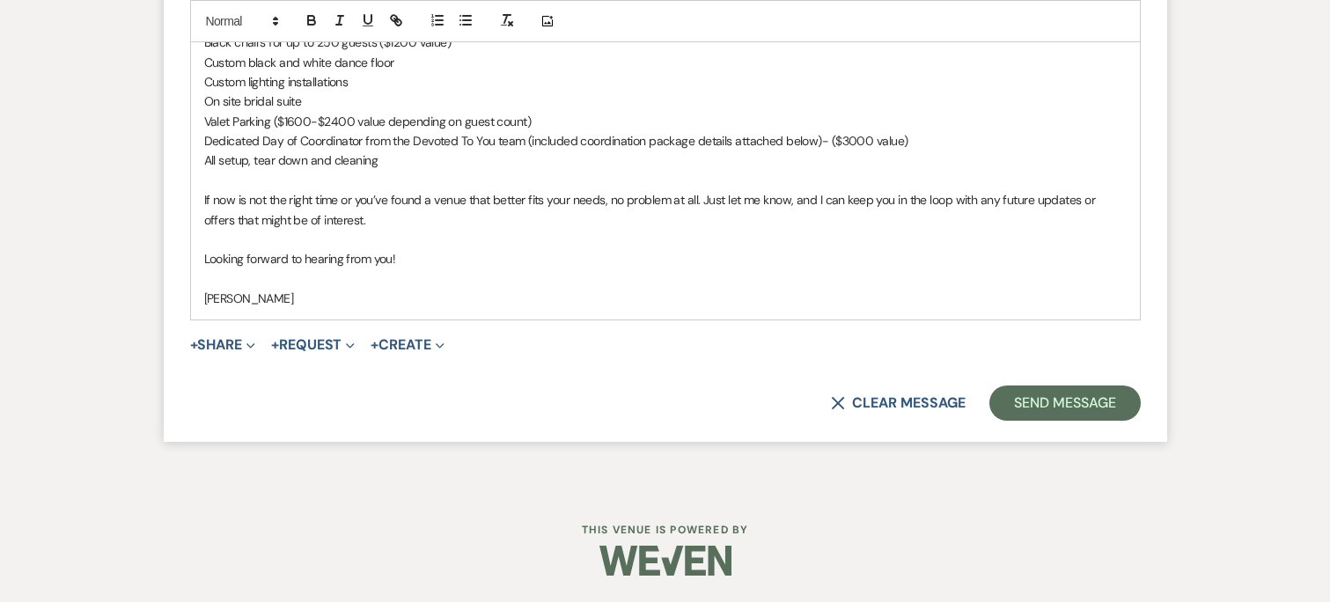
click at [841, 410] on div "X Clear message Send Message" at bounding box center [665, 402] width 950 height 35
click at [840, 408] on use "button" at bounding box center [838, 403] width 13 height 13
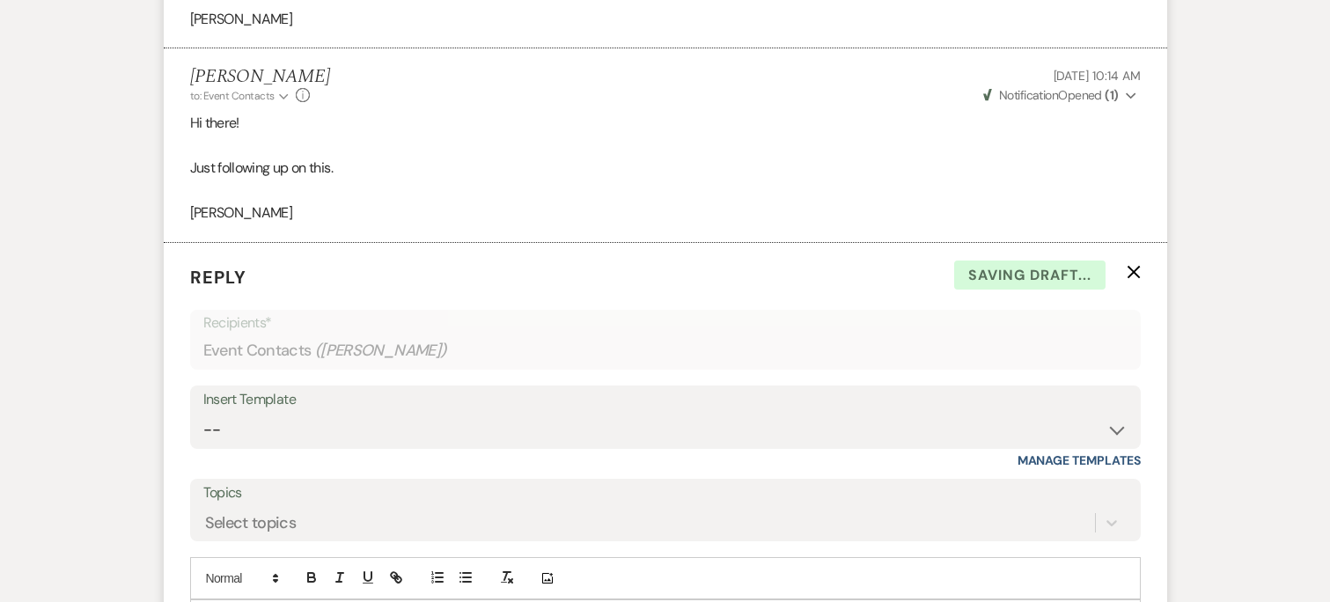
scroll to position [2571, 0]
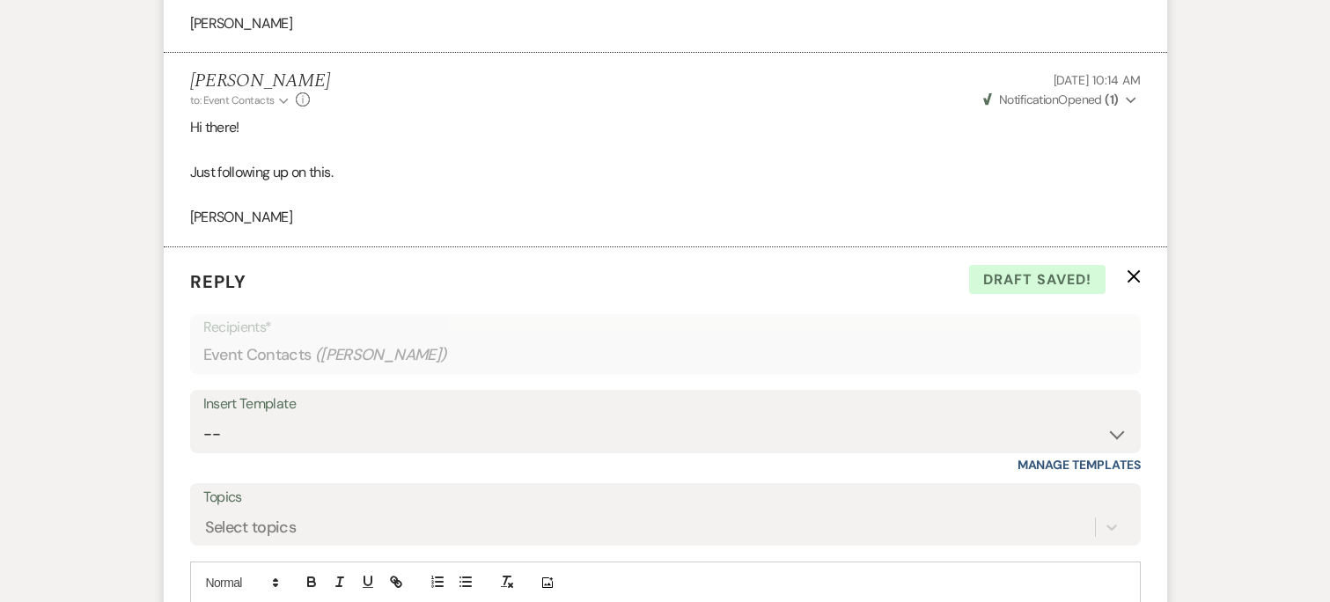
click at [1130, 273] on use "button" at bounding box center [1132, 275] width 13 height 13
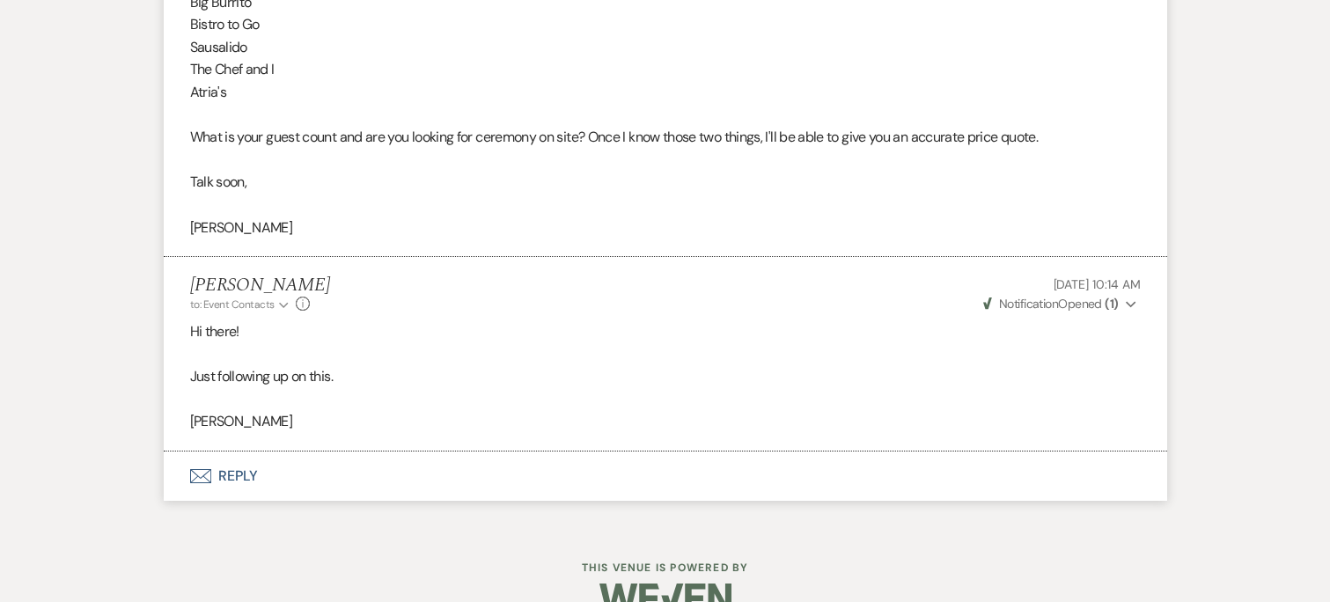
scroll to position [2406, 0]
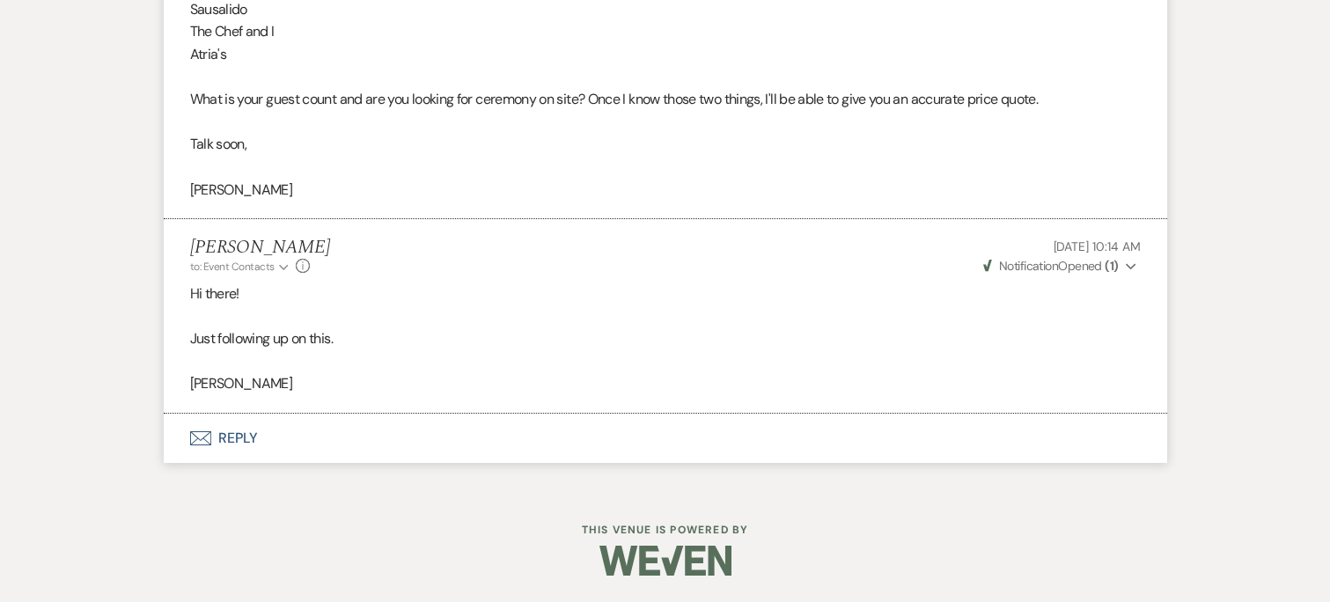
click at [216, 453] on button "Envelope Reply" at bounding box center [665, 438] width 1003 height 49
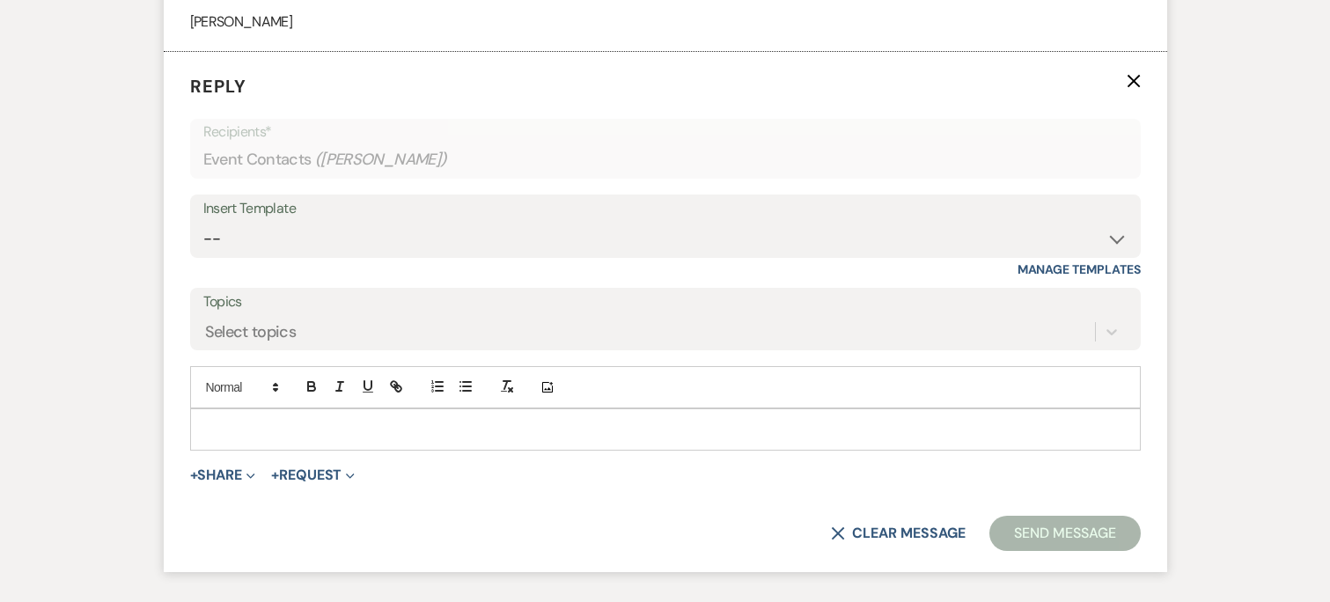
scroll to position [2779, 0]
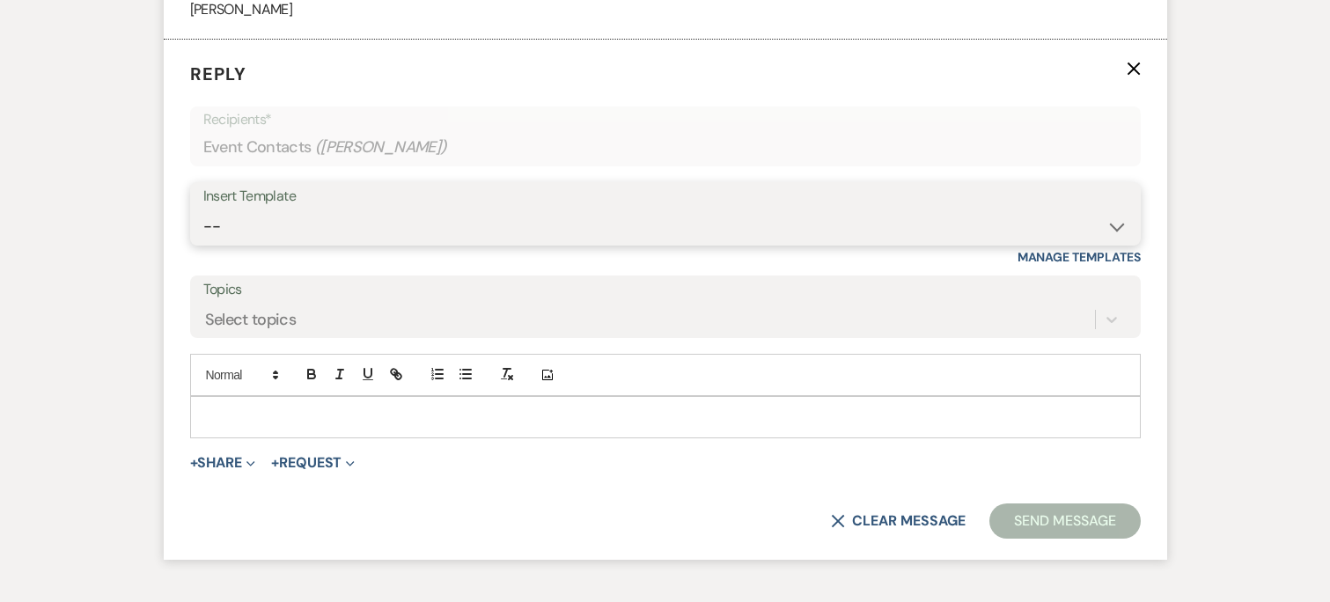
click at [304, 225] on select "-- Weven Planning Portal Introduction (Booked Events) Initial Inquiry Response …" at bounding box center [665, 226] width 924 height 34
select select "4480"
click at [203, 209] on select "-- Weven Planning Portal Introduction (Booked Events) Initial Inquiry Response …" at bounding box center [665, 226] width 924 height 34
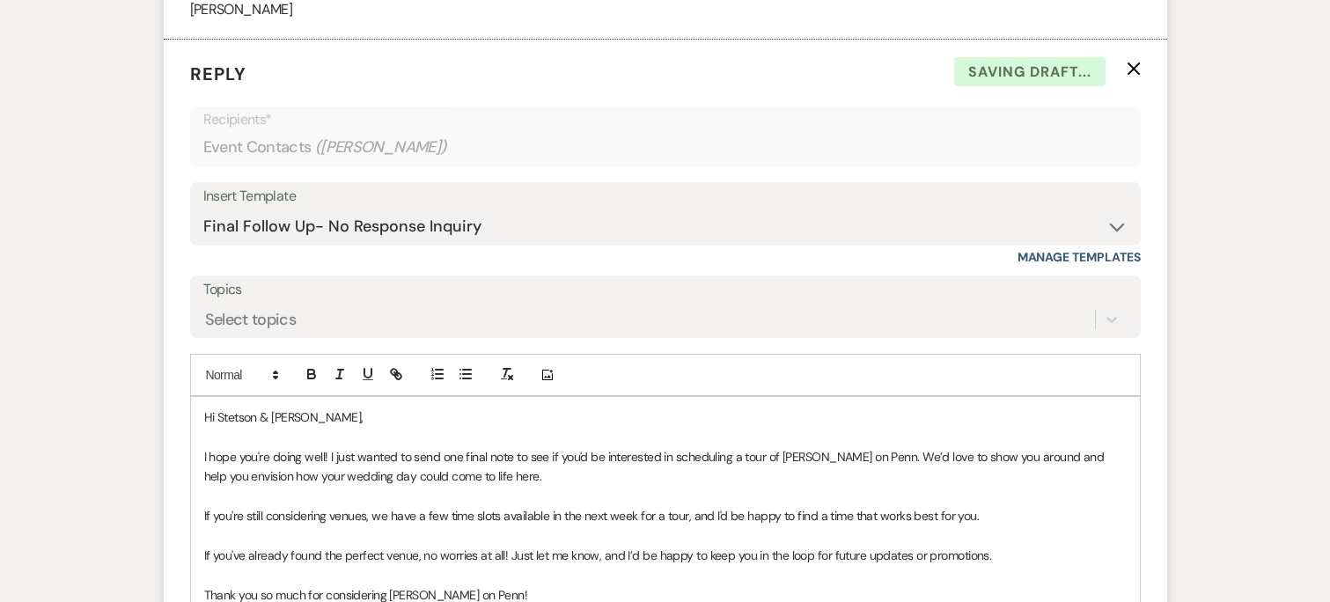
drag, startPoint x: 288, startPoint y: 448, endPoint x: 317, endPoint y: 457, distance: 30.3
click at [289, 448] on p "I hope you're doing well! I just wanted to send one final note to see if you'd …" at bounding box center [665, 467] width 922 height 40
click at [454, 462] on p "I hope you're doing well! I just wanted to send one final note to see if you'd …" at bounding box center [665, 467] width 922 height 40
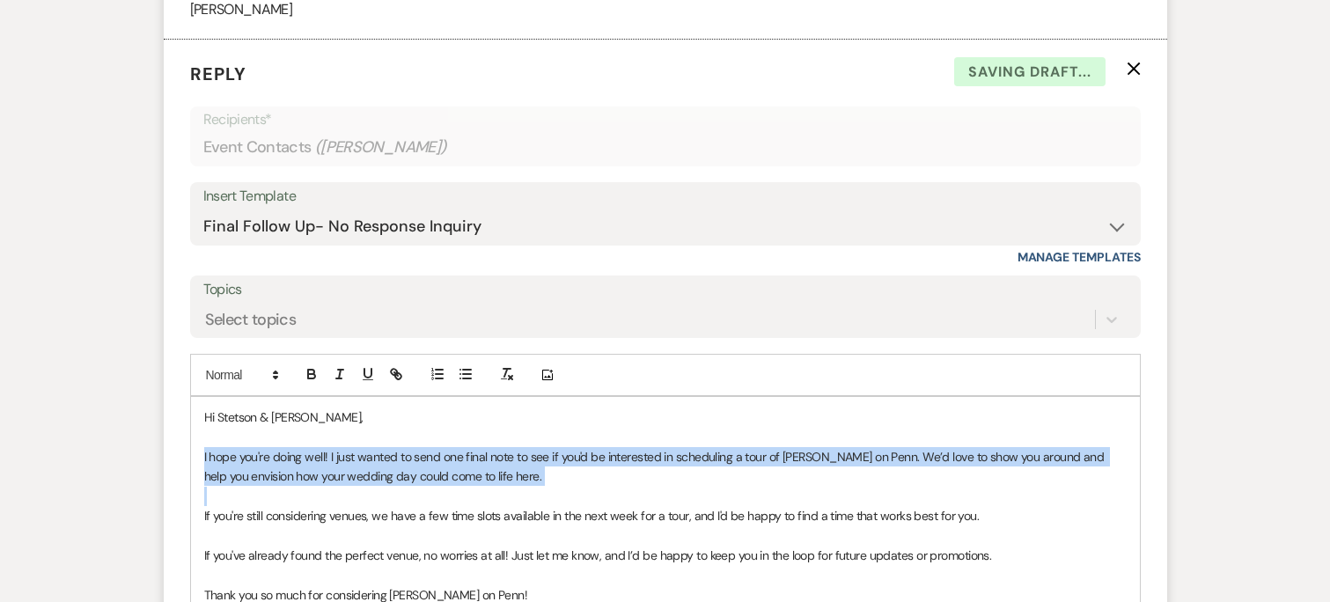
click at [454, 462] on p "I hope you're doing well! I just wanted to send one final note to see if you'd …" at bounding box center [665, 467] width 922 height 40
click at [635, 462] on p "I hope you're doing well! I just wanted to send one final note to see if you'd …" at bounding box center [665, 467] width 922 height 40
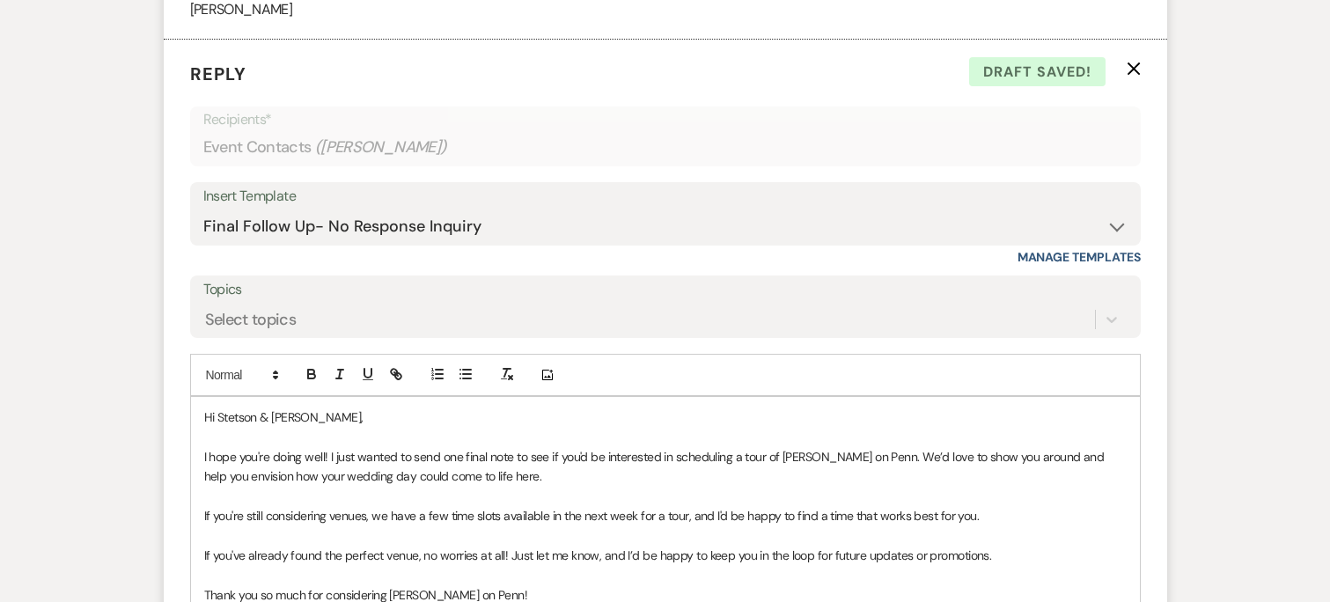
click at [509, 472] on p "I hope you're doing well! I just wanted to send one final note to see if you'd …" at bounding box center [665, 467] width 922 height 40
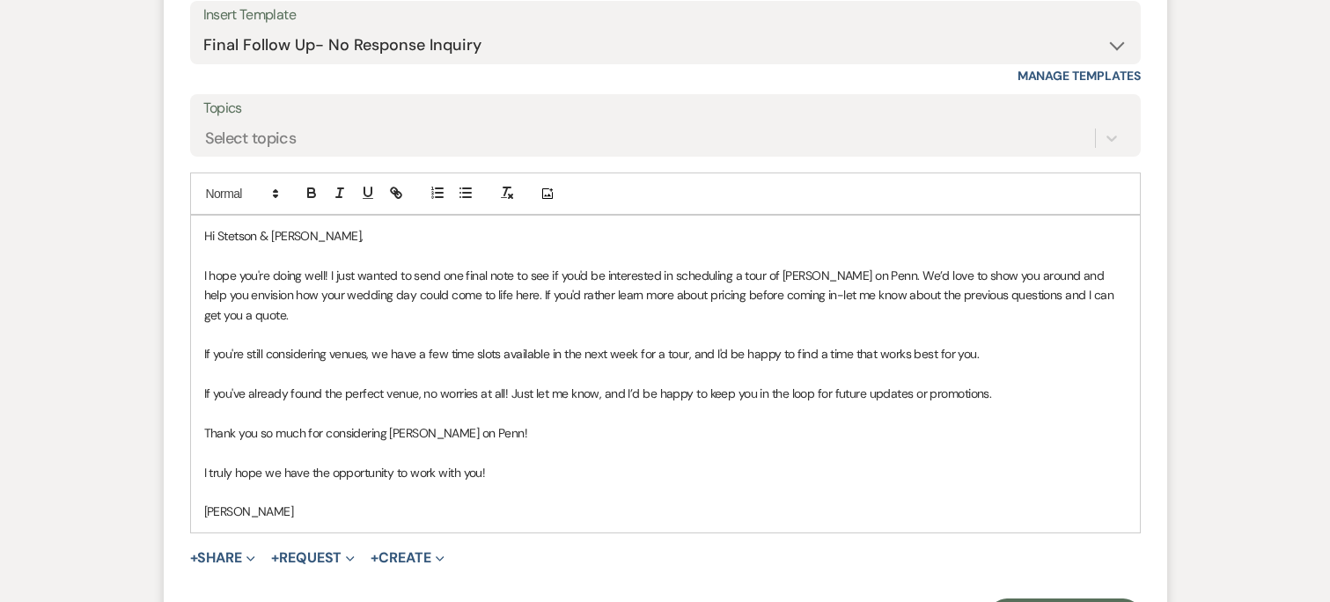
scroll to position [2963, 0]
click at [413, 372] on p at bounding box center [665, 371] width 922 height 19
click at [428, 403] on p at bounding box center [665, 410] width 922 height 19
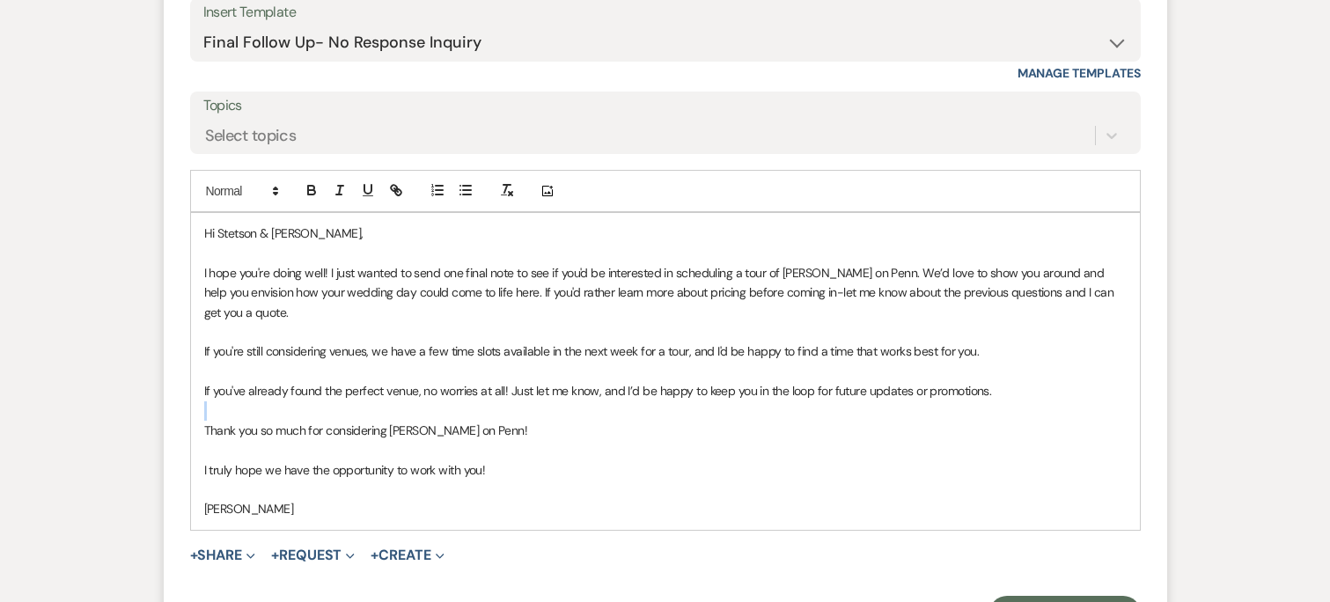
click at [428, 403] on p at bounding box center [665, 410] width 922 height 19
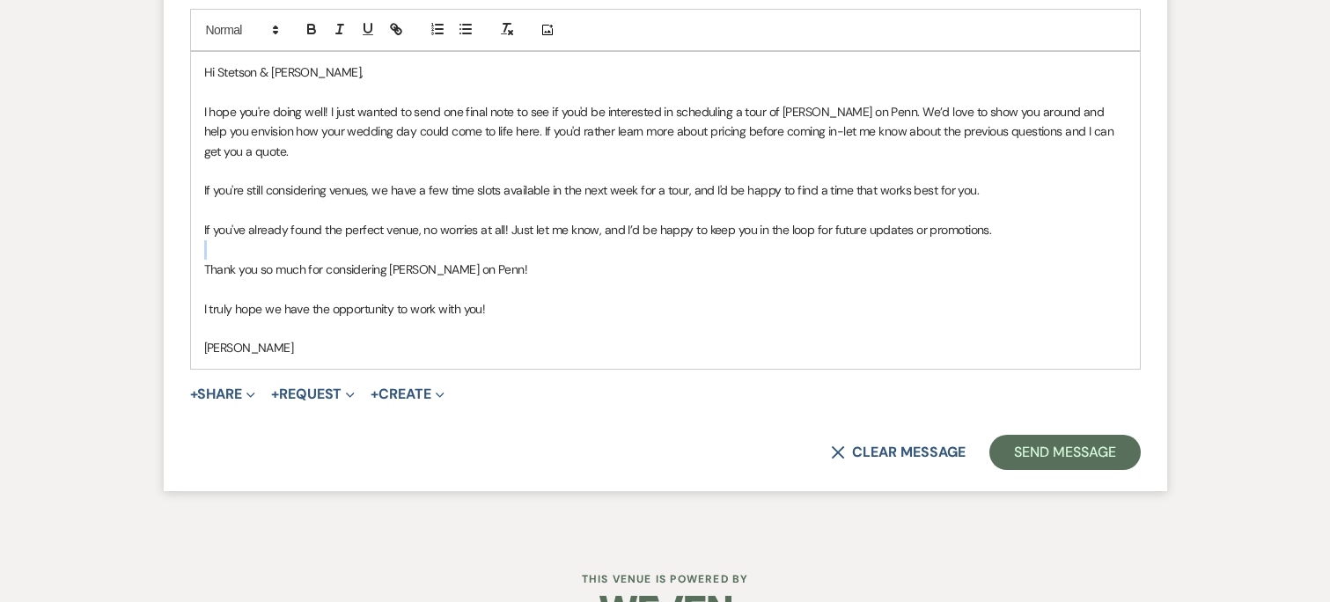
scroll to position [3133, 0]
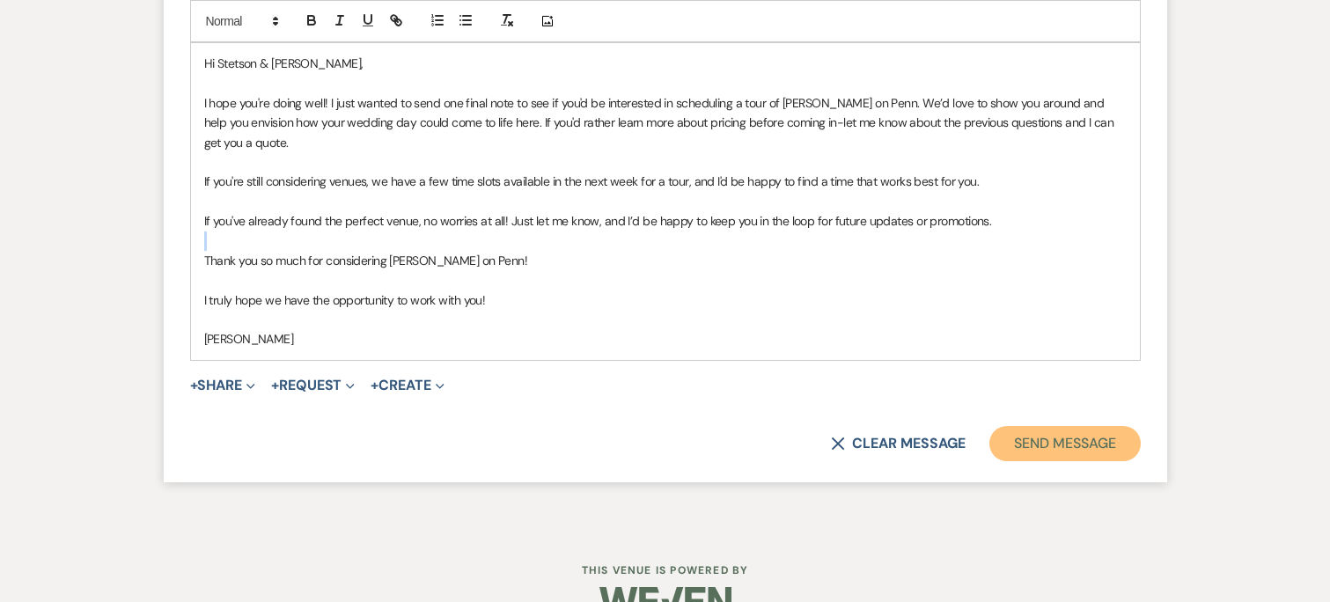
click at [1016, 454] on button "Send Message" at bounding box center [1064, 443] width 150 height 35
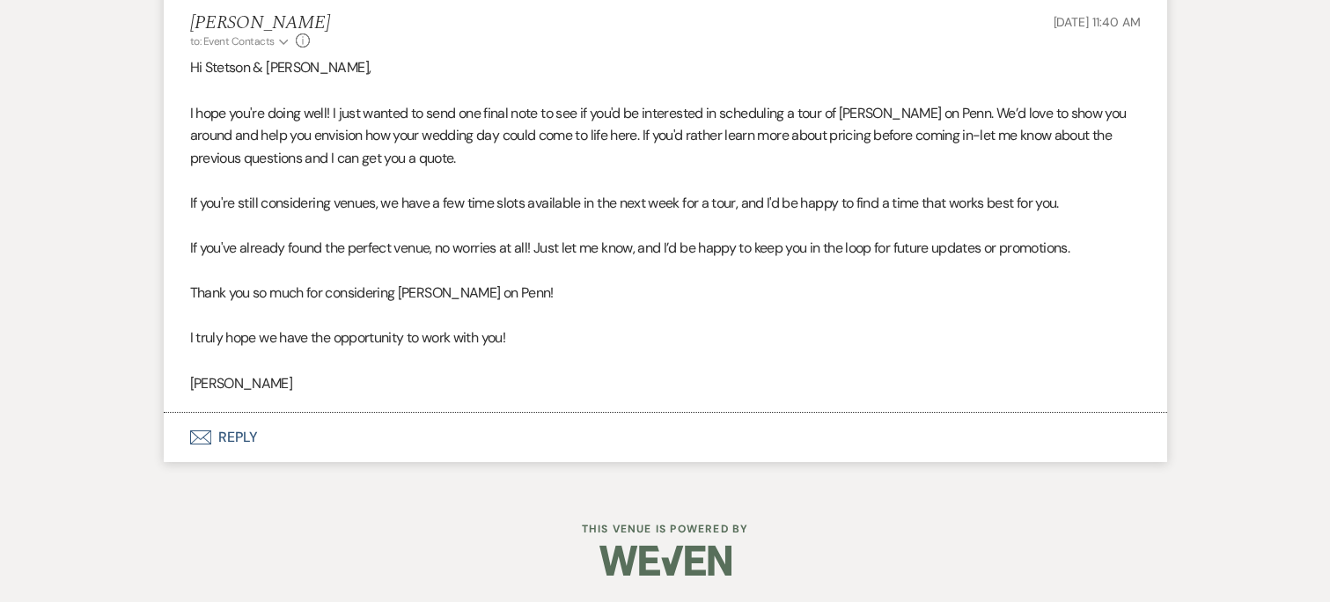
scroll to position [2824, 0]
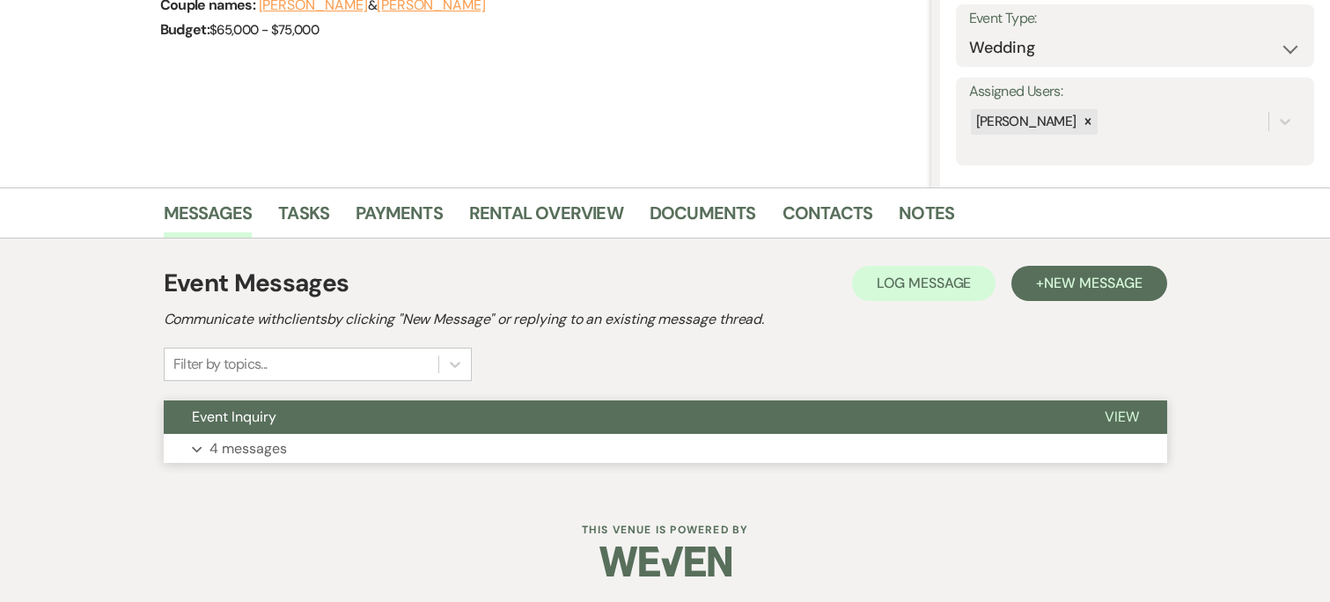
click at [421, 417] on button "Event Inquiry" at bounding box center [620, 416] width 913 height 33
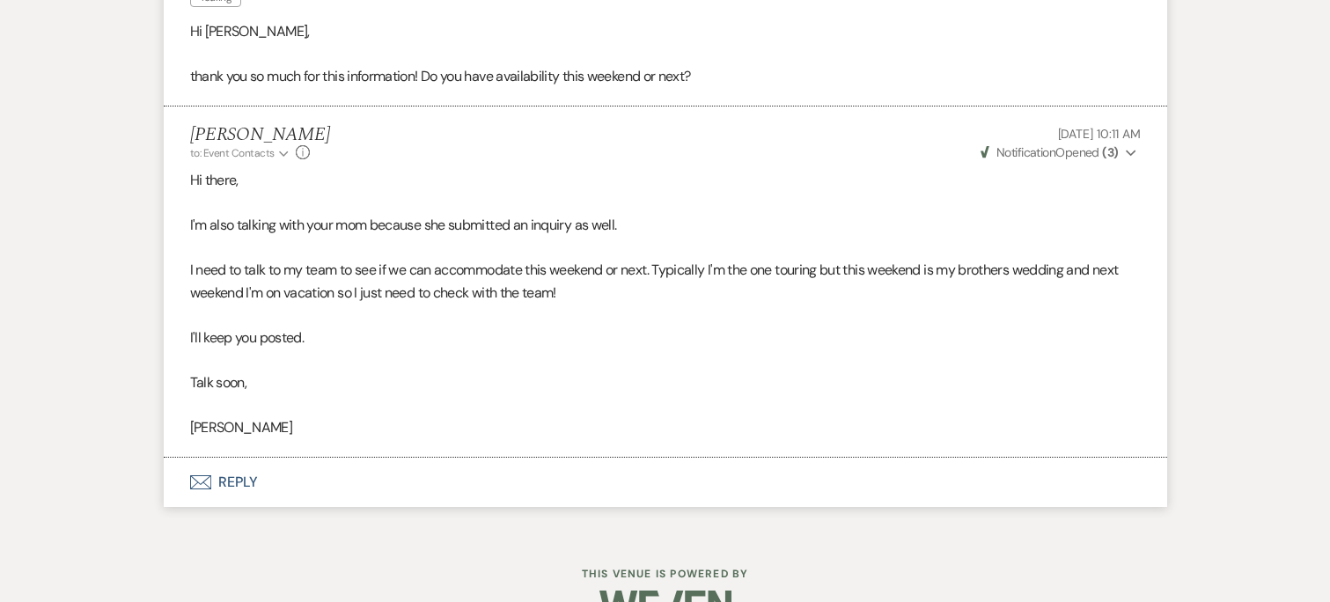
scroll to position [2108, 0]
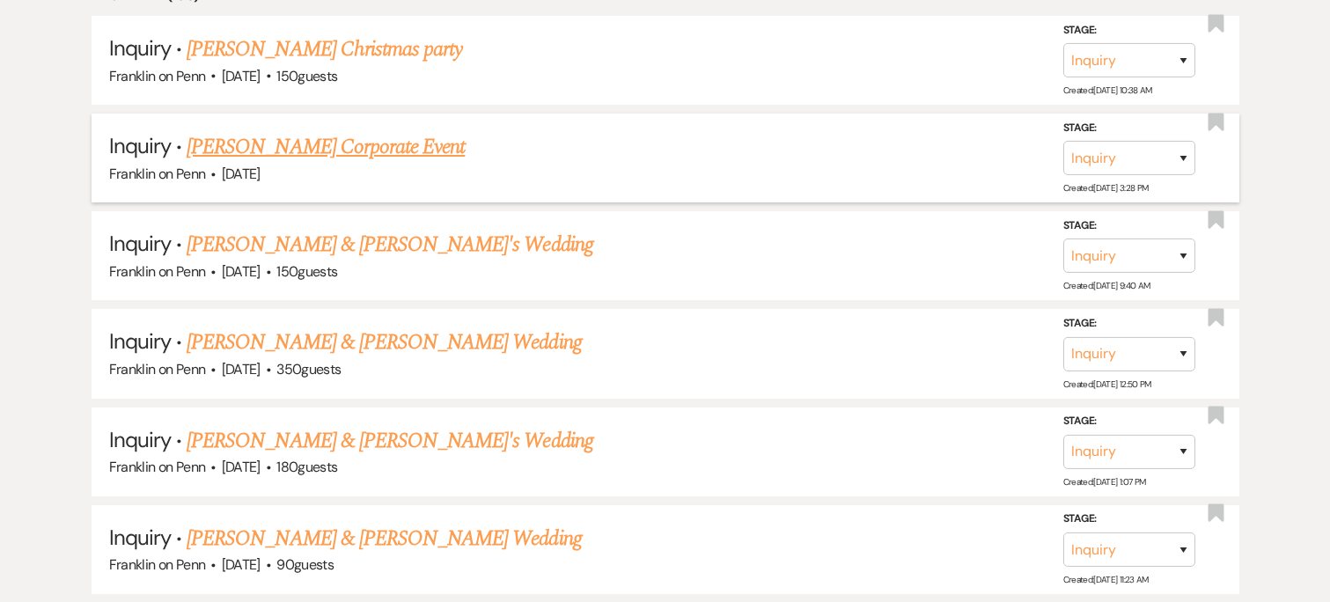
scroll to position [1864, 0]
click at [405, 54] on link "Richard Sieber's Christmas party" at bounding box center [324, 49] width 275 height 32
click at [389, 150] on link "Donna Tonarelli's Corporate Event" at bounding box center [326, 146] width 278 height 32
click at [284, 240] on link "Reggie & Anna's Wedding" at bounding box center [390, 244] width 407 height 32
click at [308, 341] on link "Meghan Mesojedec & Ben Cinker's Wedding" at bounding box center [384, 342] width 394 height 32
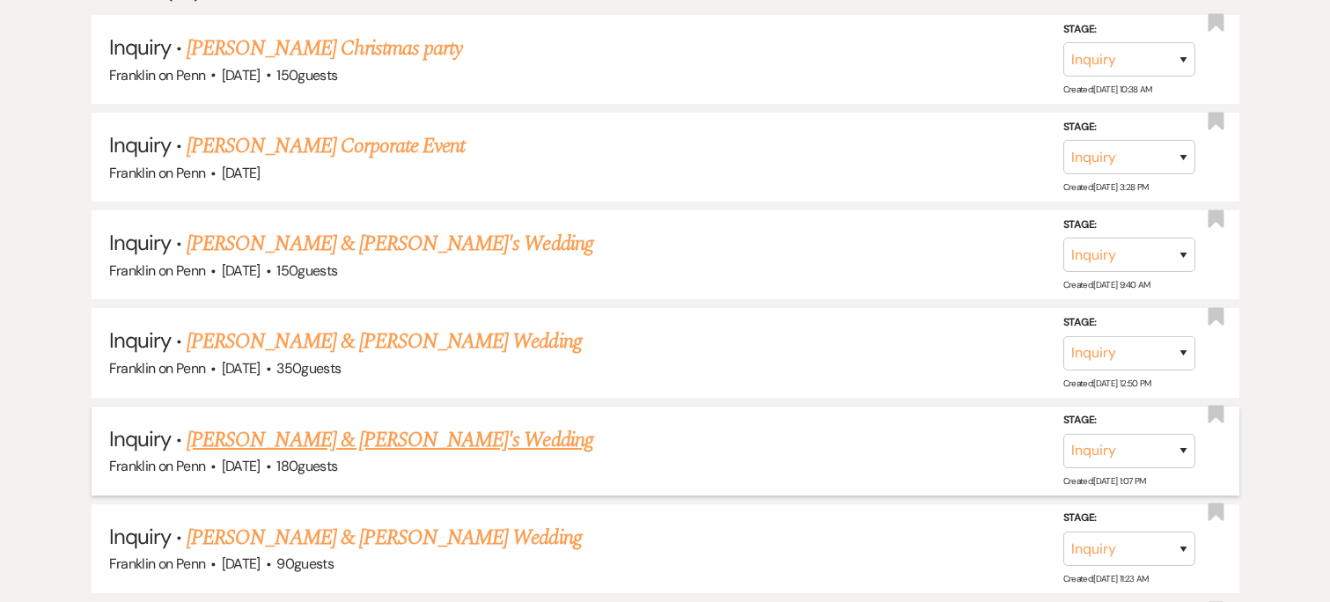
click at [307, 436] on link "Christopher & Julia's Wedding" at bounding box center [390, 440] width 407 height 32
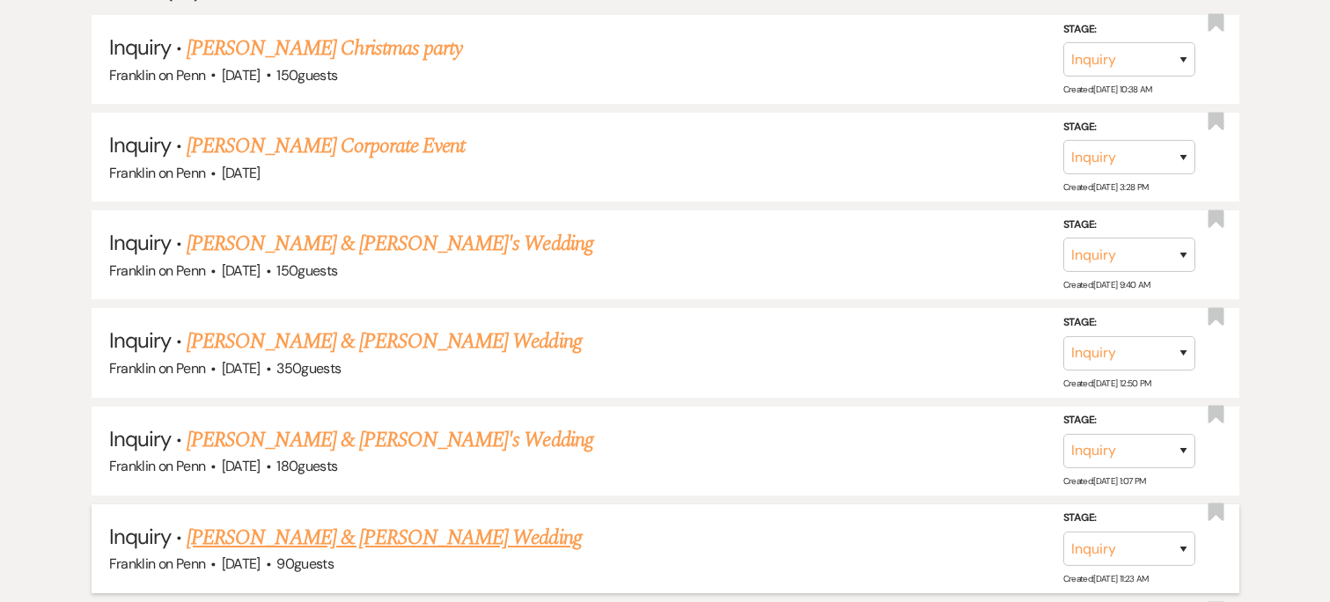
click at [337, 535] on link "Frank Cohen & Abby Lannan's Wedding" at bounding box center [384, 538] width 394 height 32
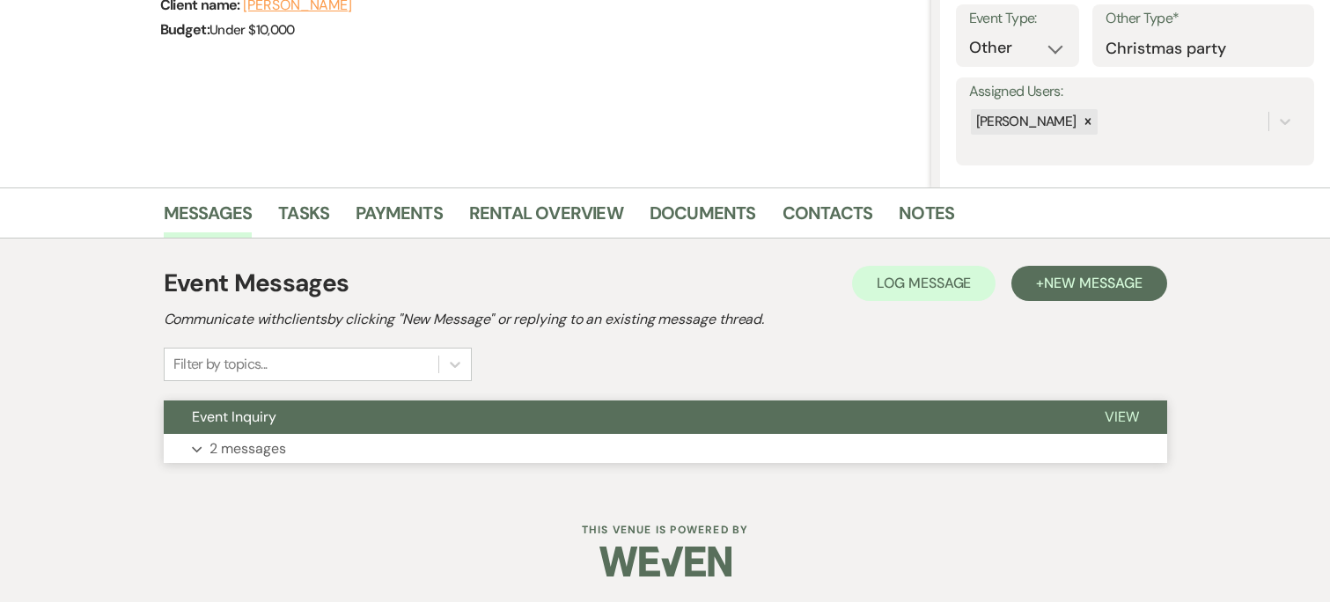
click at [559, 427] on button "Event Inquiry" at bounding box center [620, 416] width 913 height 33
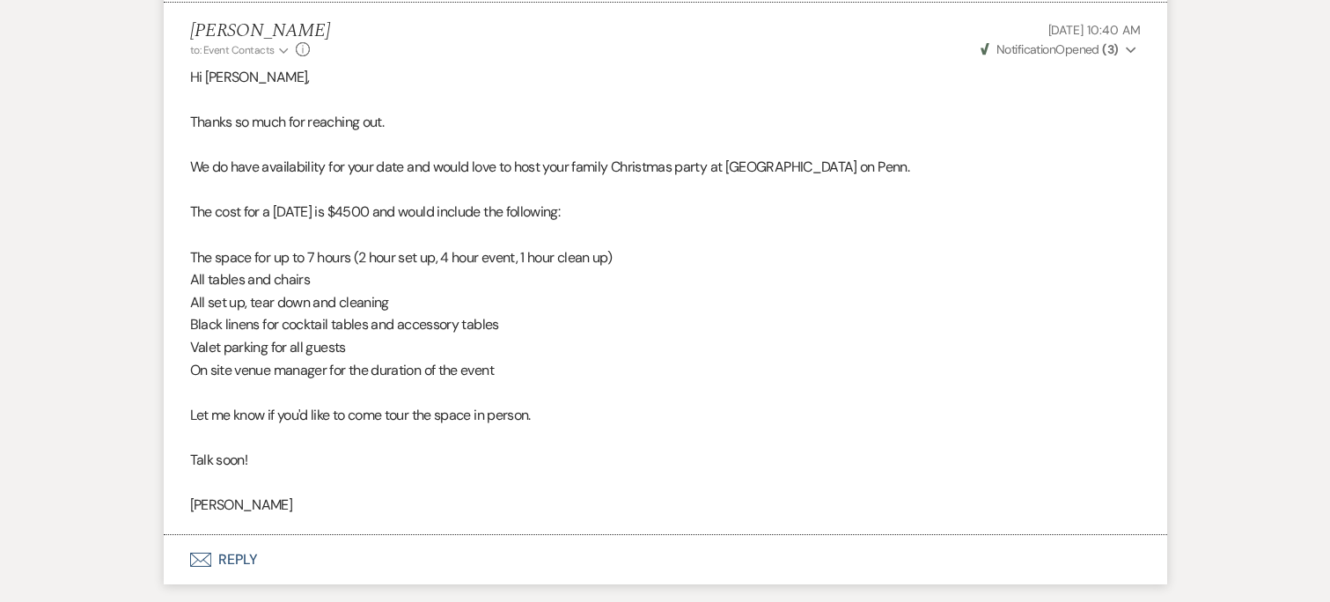
scroll to position [696, 0]
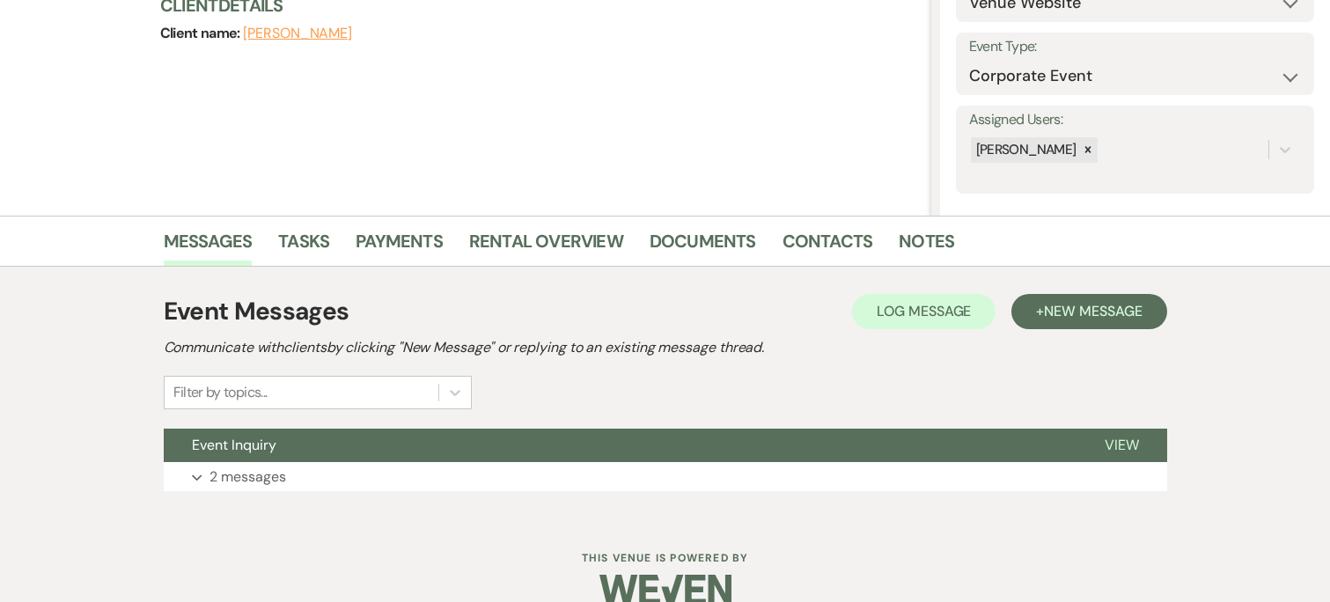
scroll to position [254, 0]
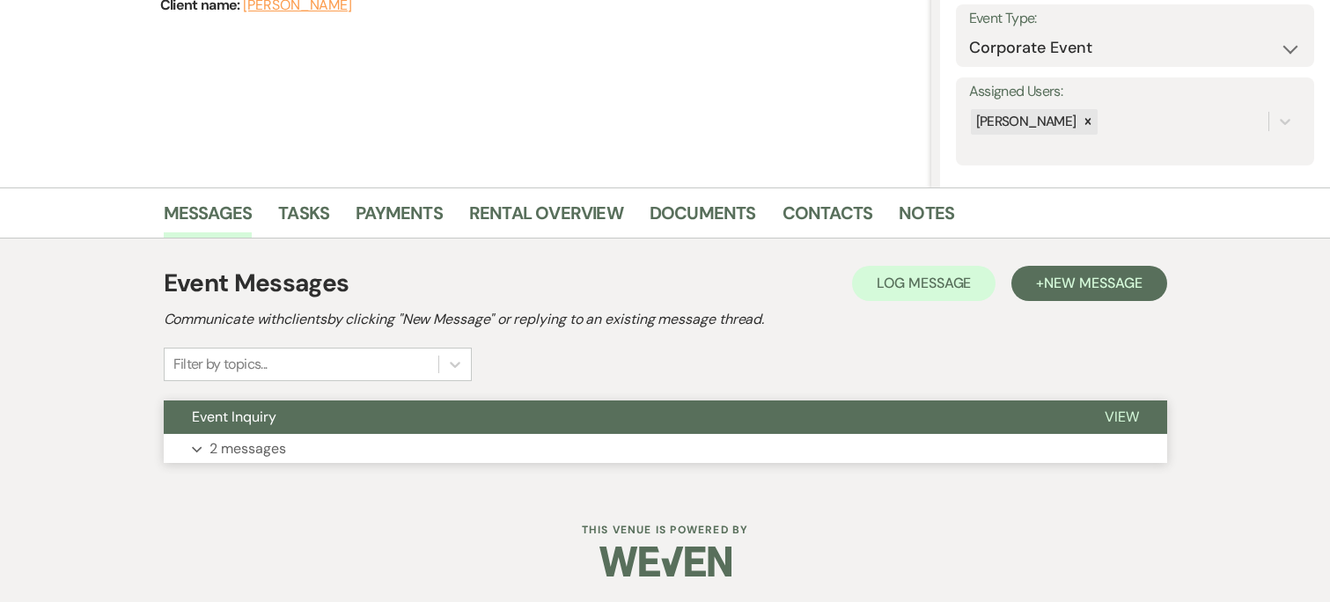
click at [776, 429] on button "Event Inquiry" at bounding box center [620, 416] width 913 height 33
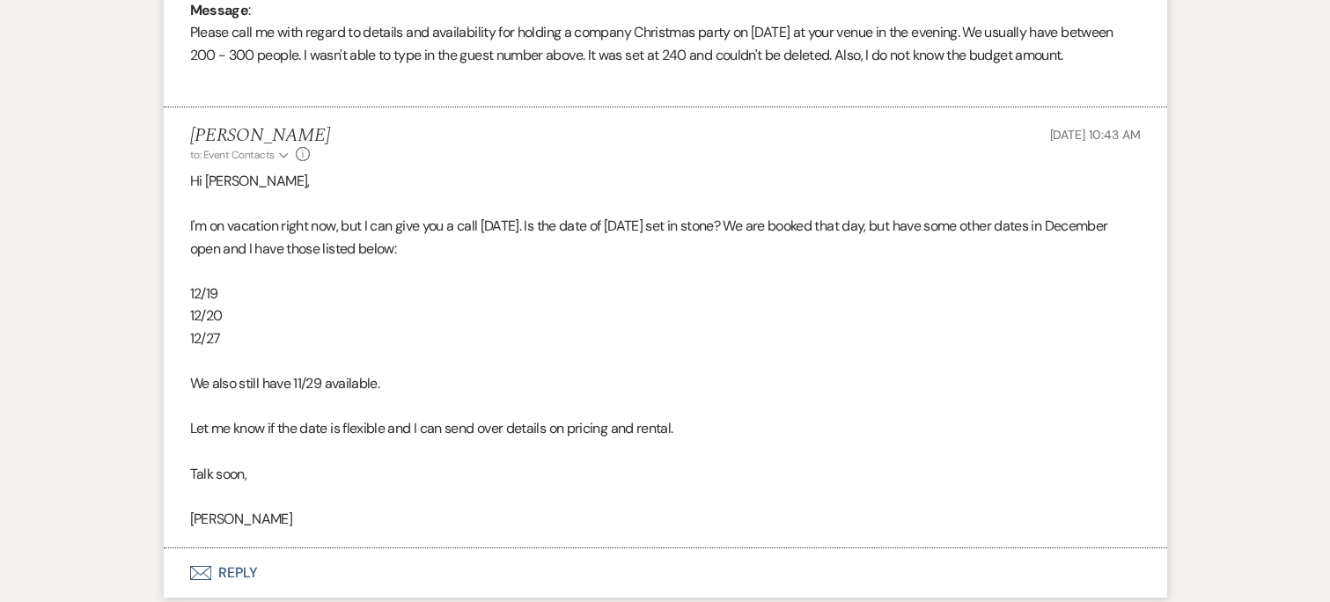
scroll to position [884, 0]
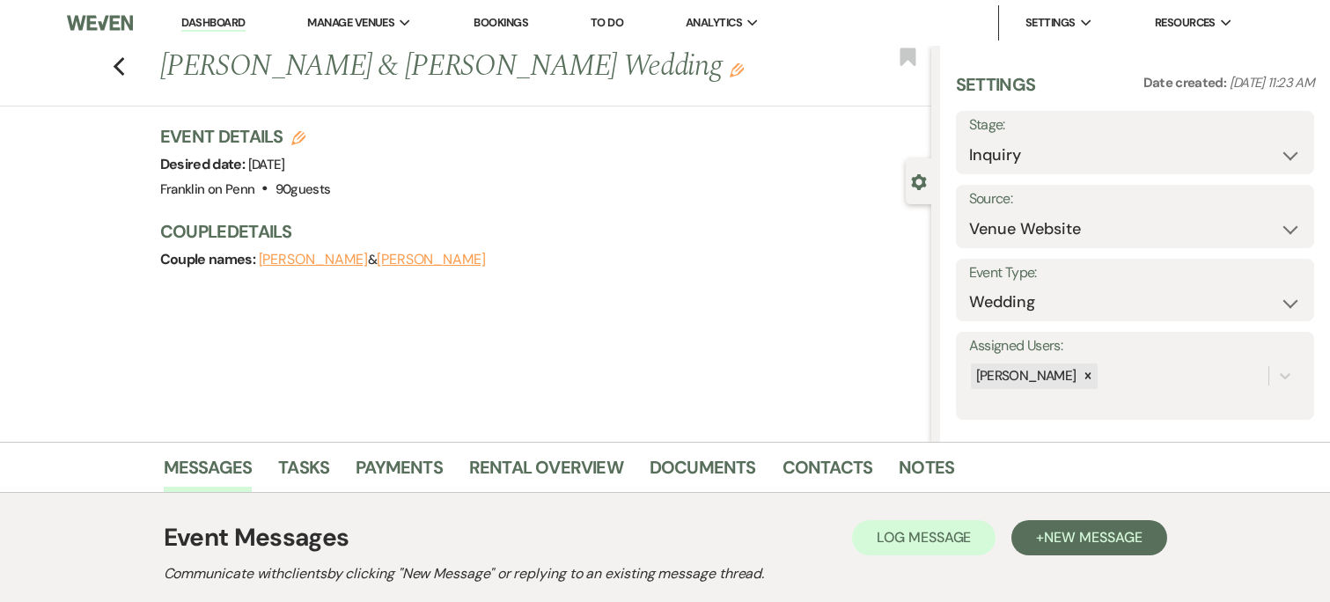
click at [527, 18] on link "Bookings" at bounding box center [500, 22] width 55 height 15
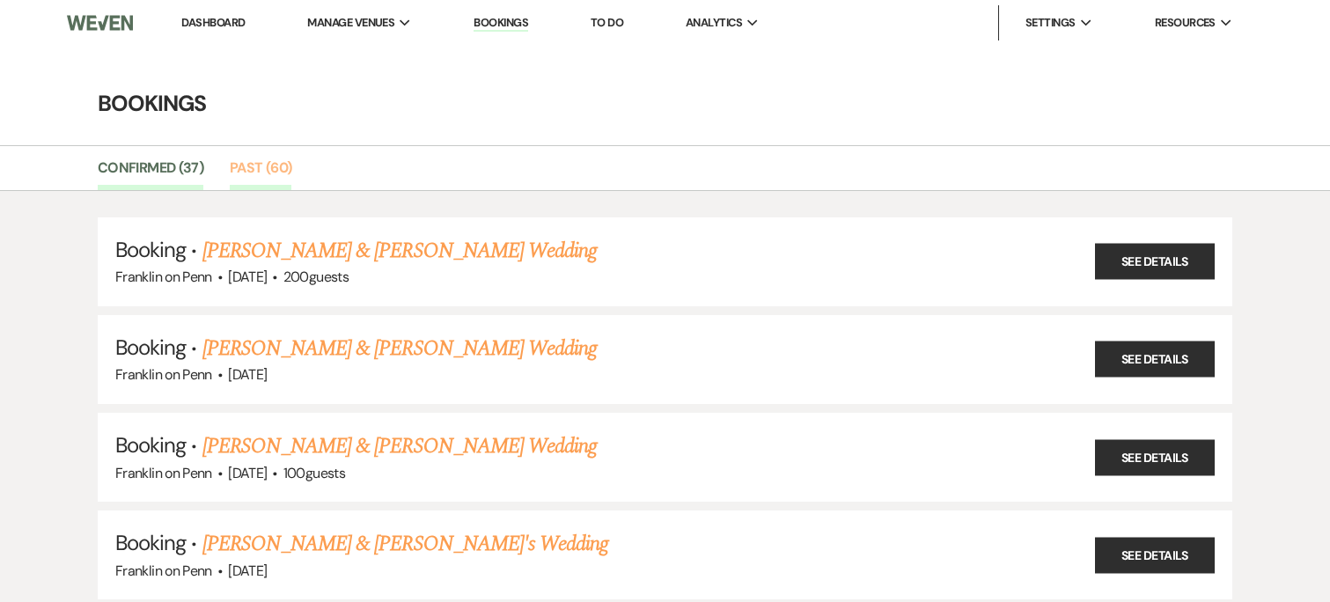
click at [249, 177] on link "Past (60)" at bounding box center [261, 173] width 62 height 33
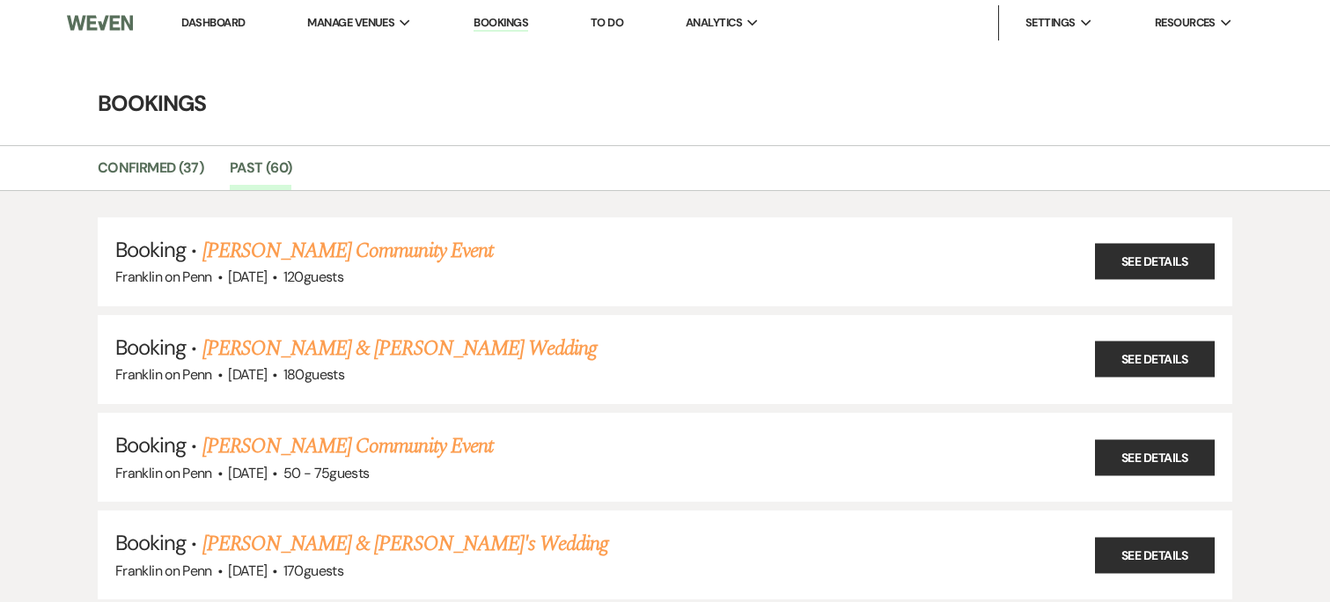
scroll to position [4557, 0]
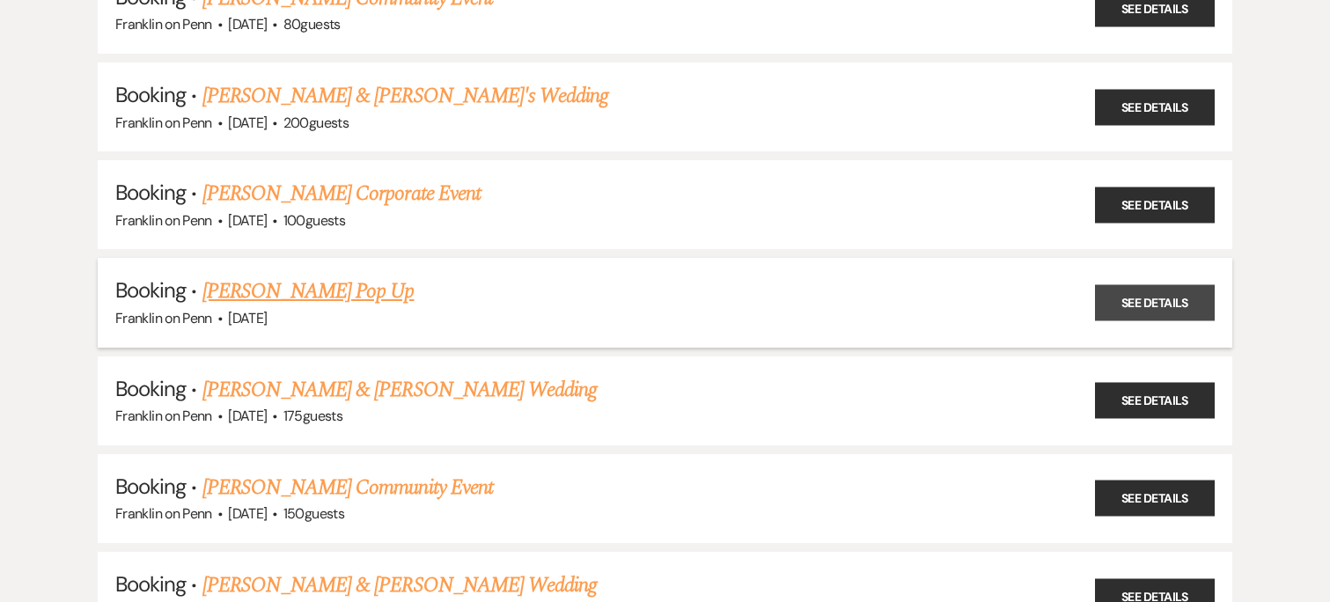
click at [1123, 318] on link "See Details" at bounding box center [1155, 303] width 120 height 36
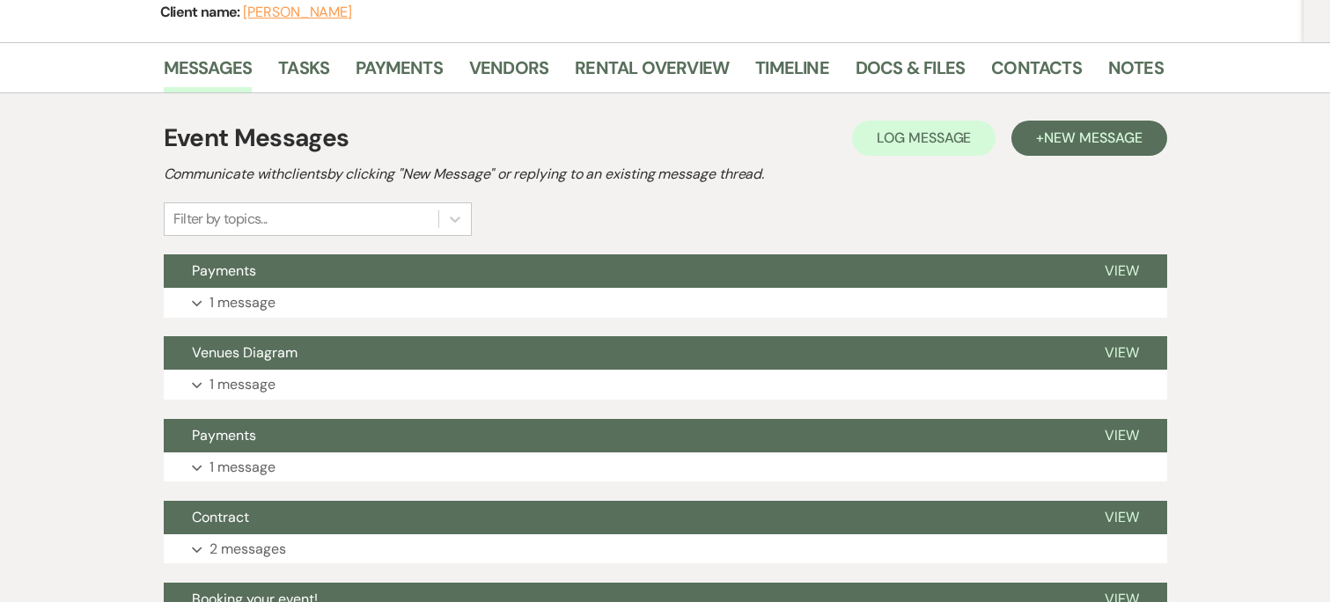
scroll to position [218, 0]
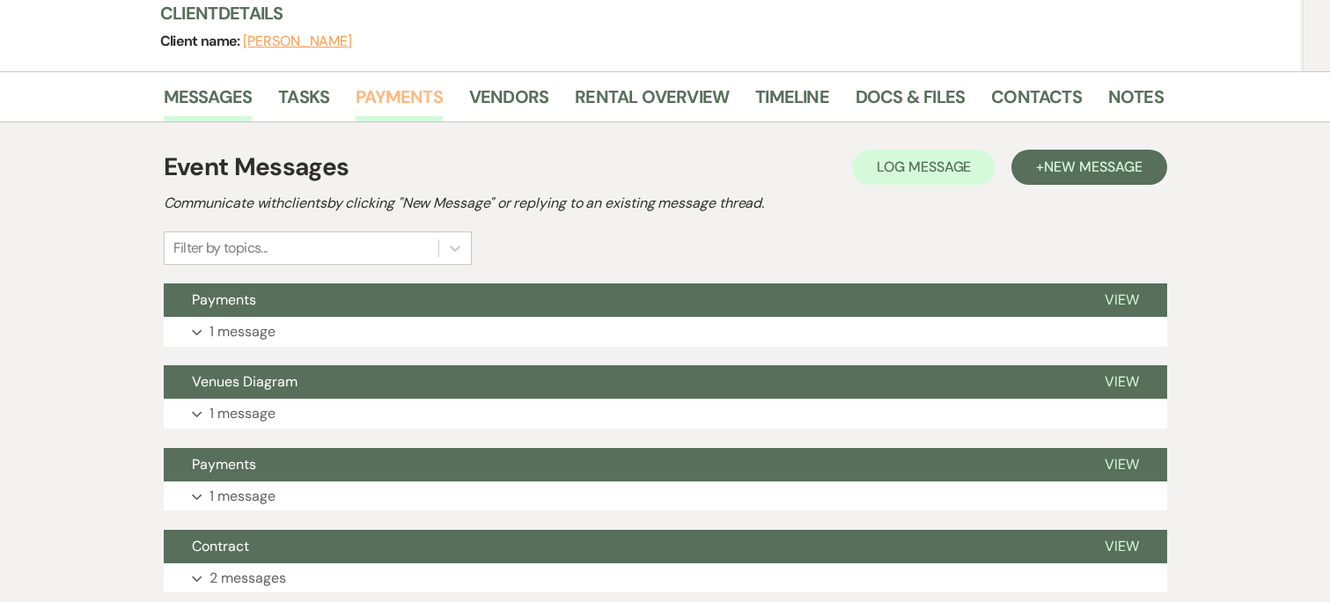
click at [385, 95] on link "Payments" at bounding box center [399, 102] width 87 height 39
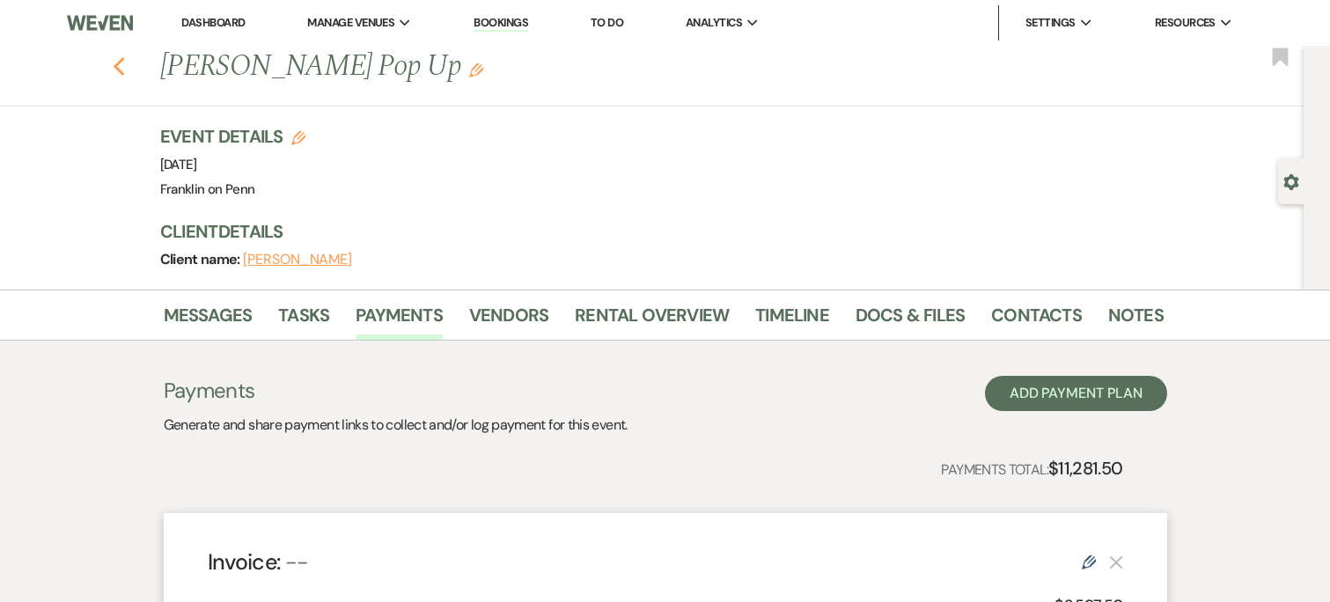
click at [119, 66] on icon "Previous" at bounding box center [119, 66] width 13 height 21
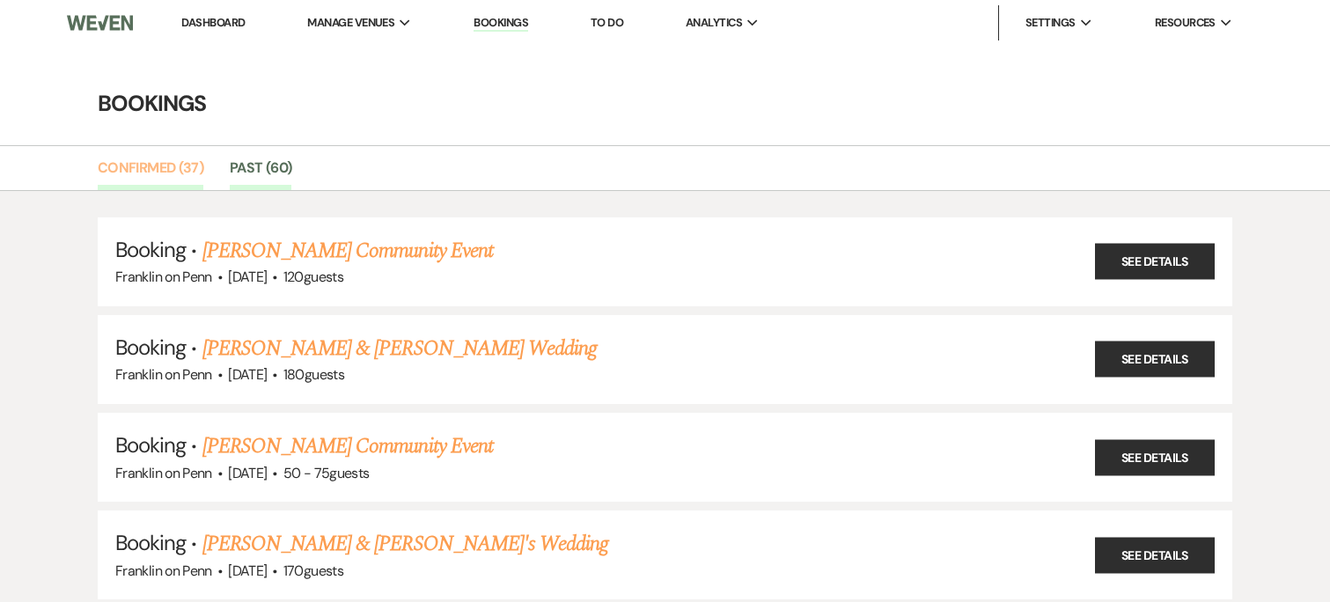
click at [127, 169] on link "Confirmed (37)" at bounding box center [151, 173] width 106 height 33
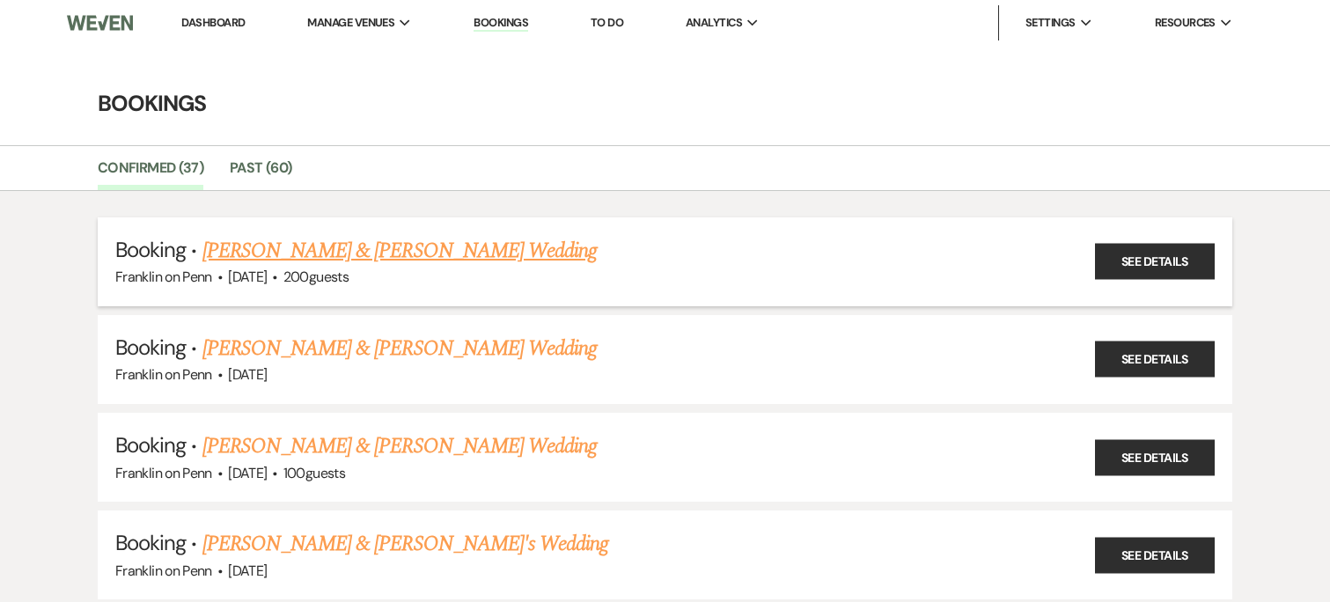
click at [283, 262] on link "[PERSON_NAME] & [PERSON_NAME] Wedding" at bounding box center [399, 251] width 394 height 32
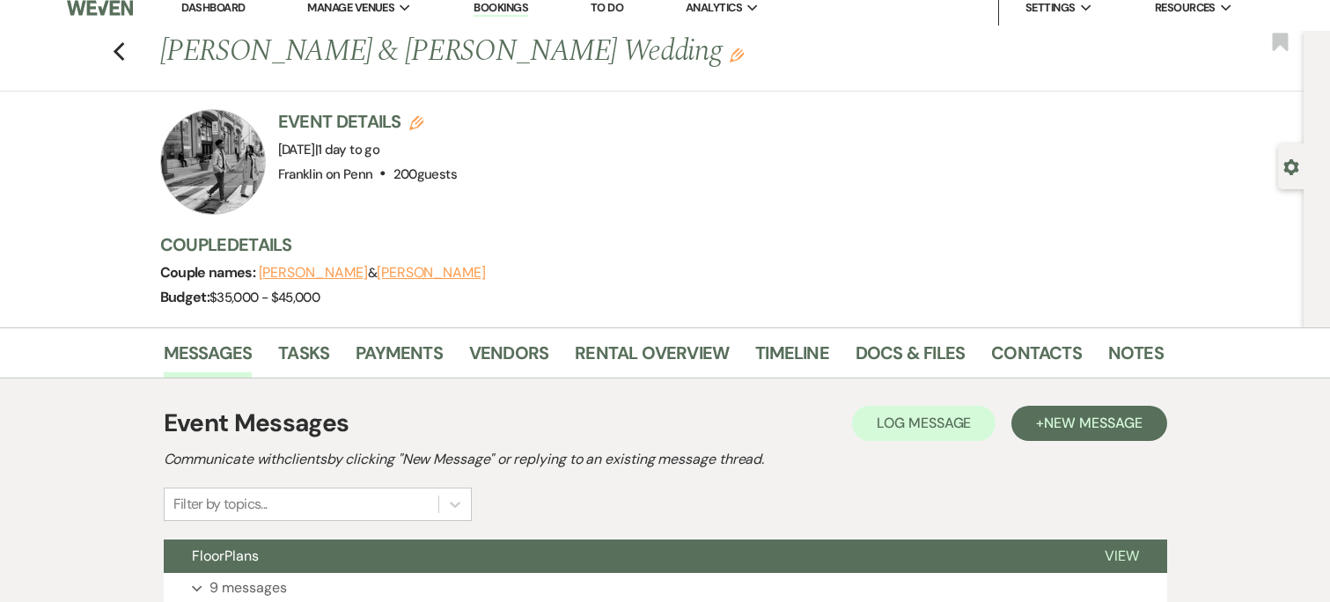
scroll to position [17, 0]
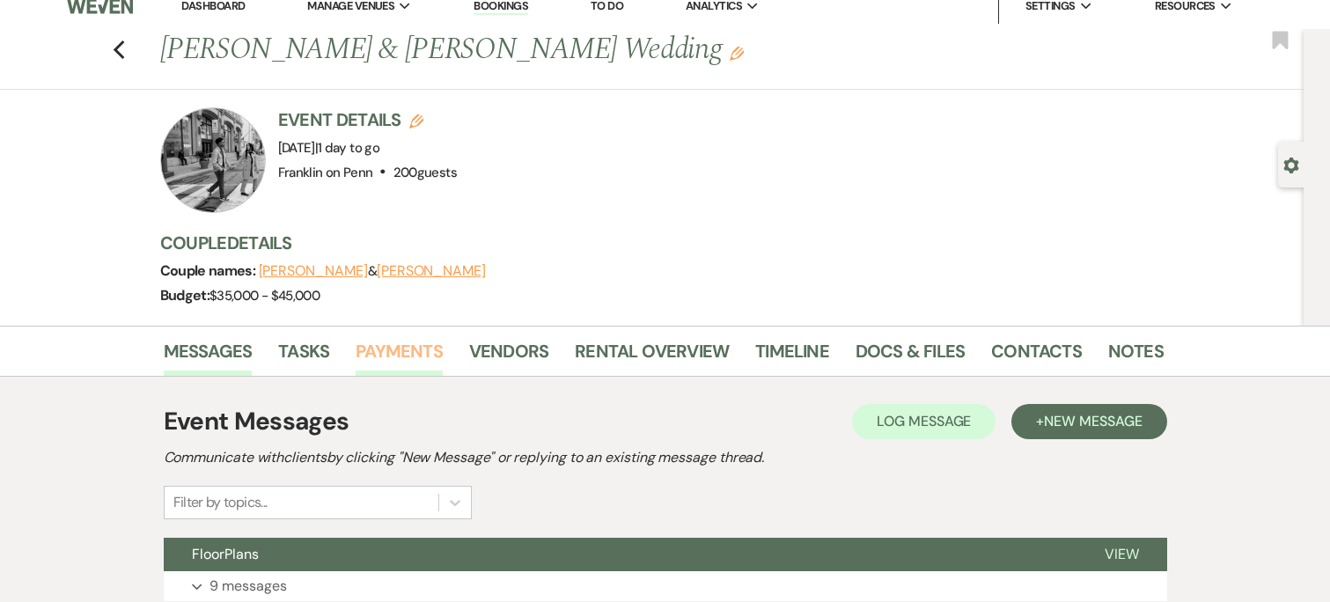
click at [413, 348] on link "Payments" at bounding box center [399, 356] width 87 height 39
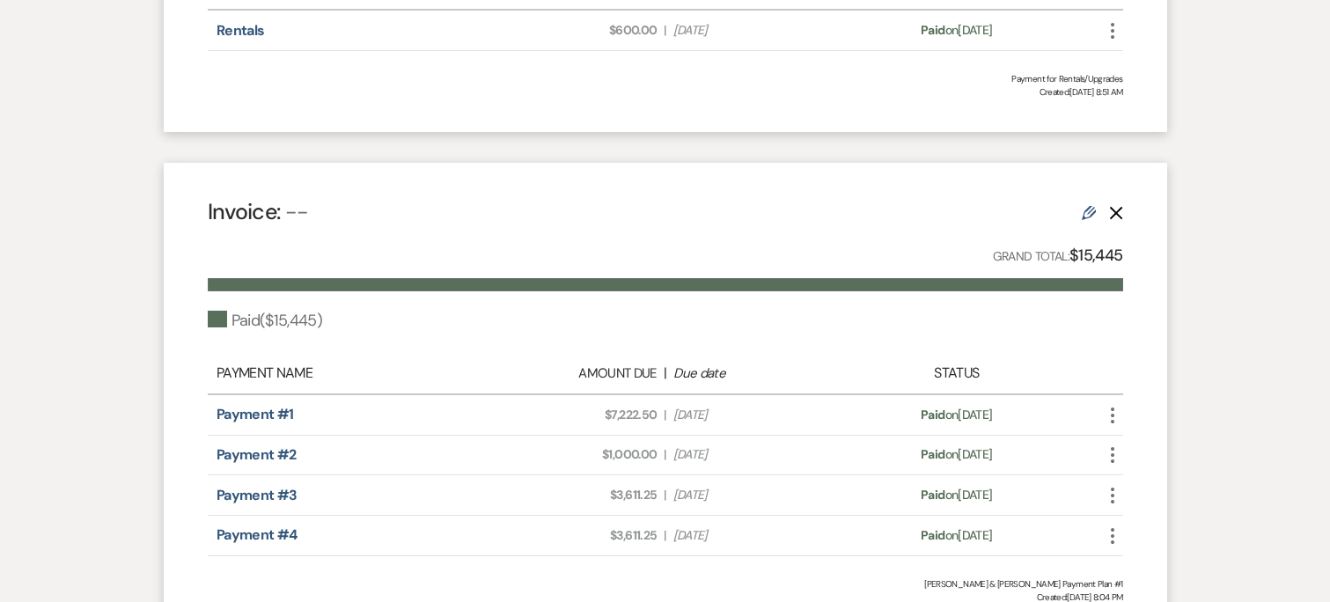
scroll to position [750, 0]
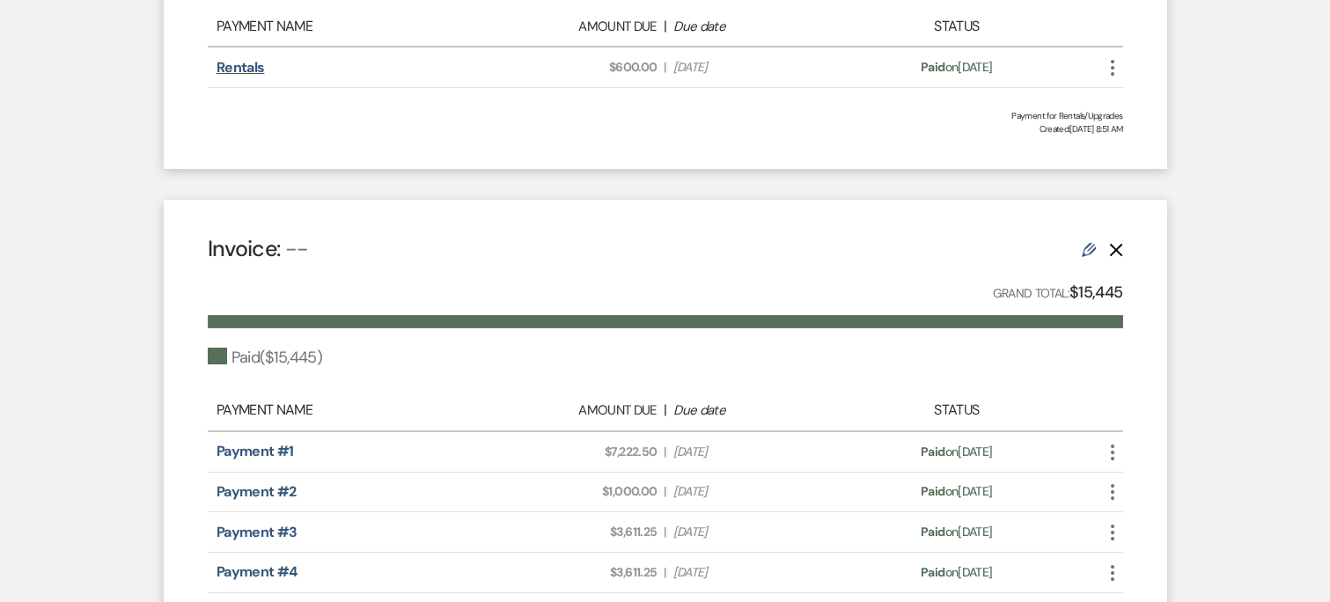
click at [246, 64] on link "Rentals" at bounding box center [240, 67] width 48 height 18
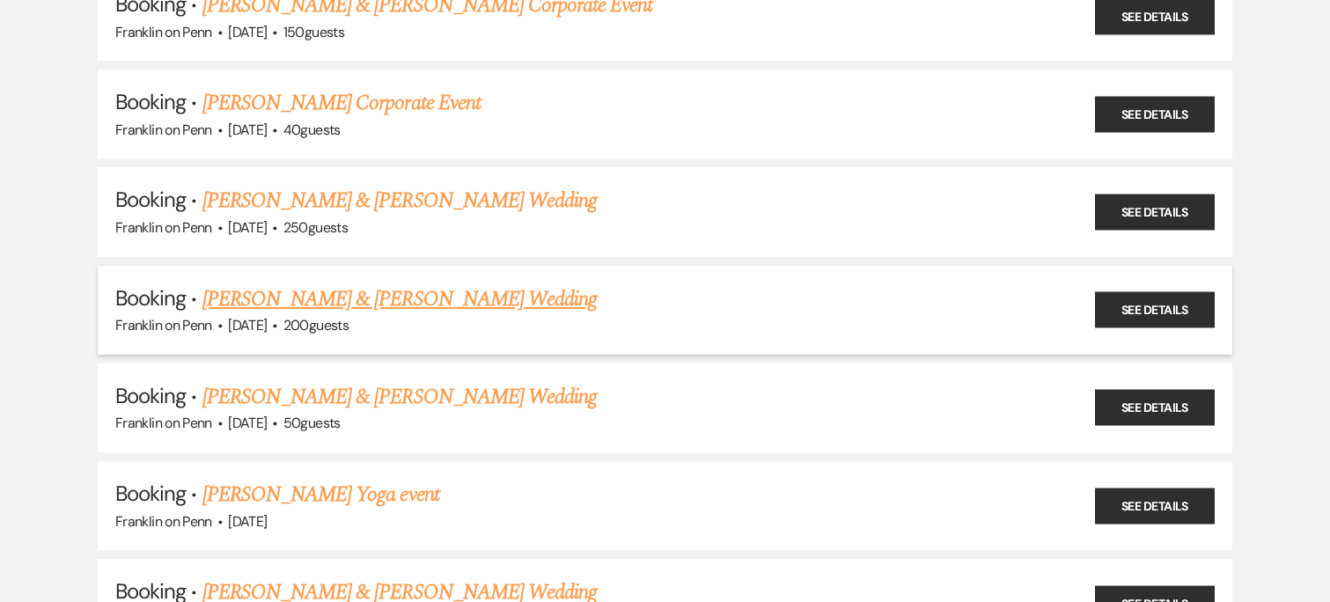
scroll to position [1029, 0]
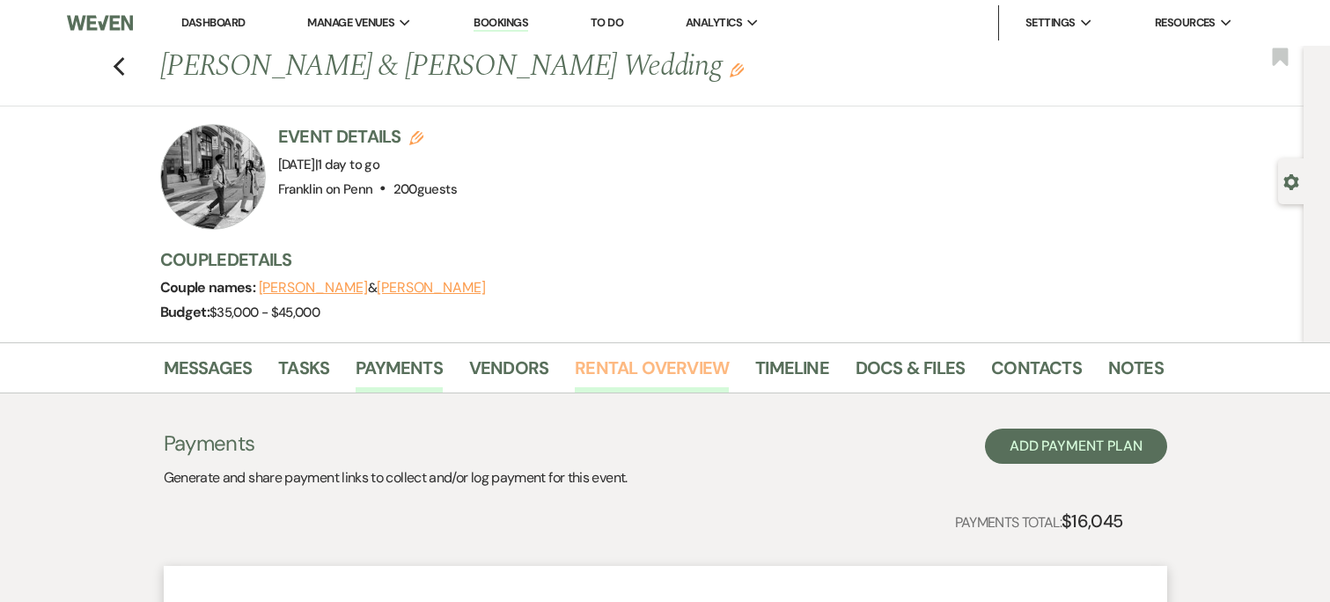
click at [682, 378] on link "Rental Overview" at bounding box center [652, 373] width 154 height 39
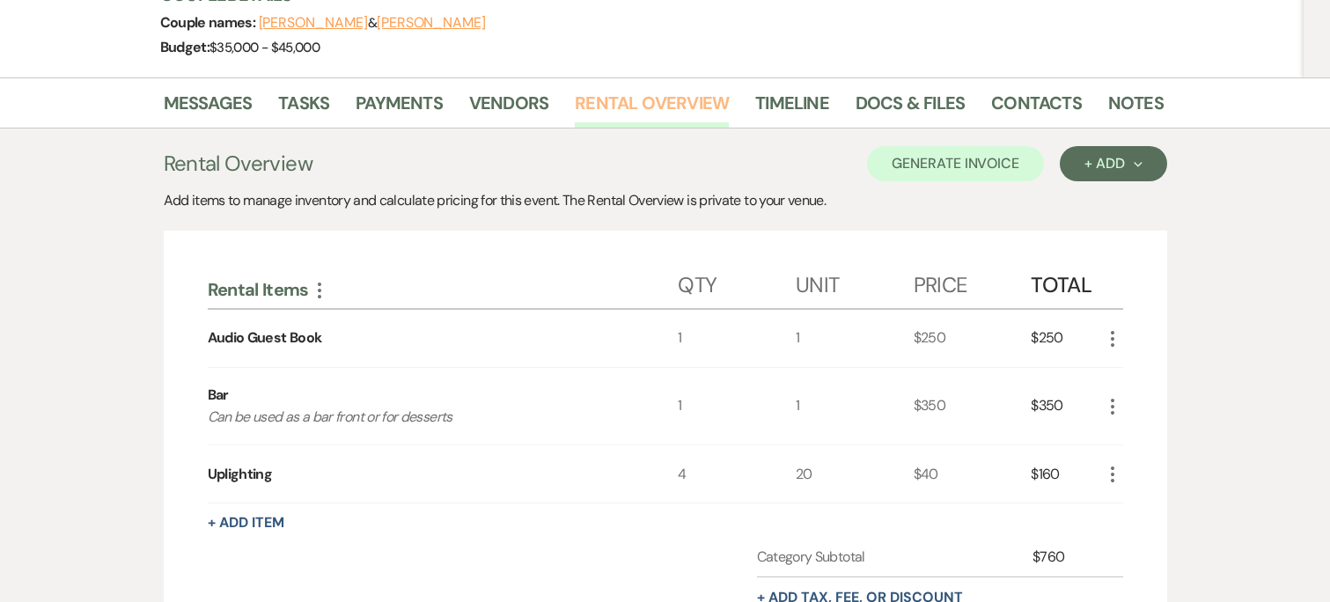
scroll to position [339, 0]
